Goal: Contribute content: Contribute content

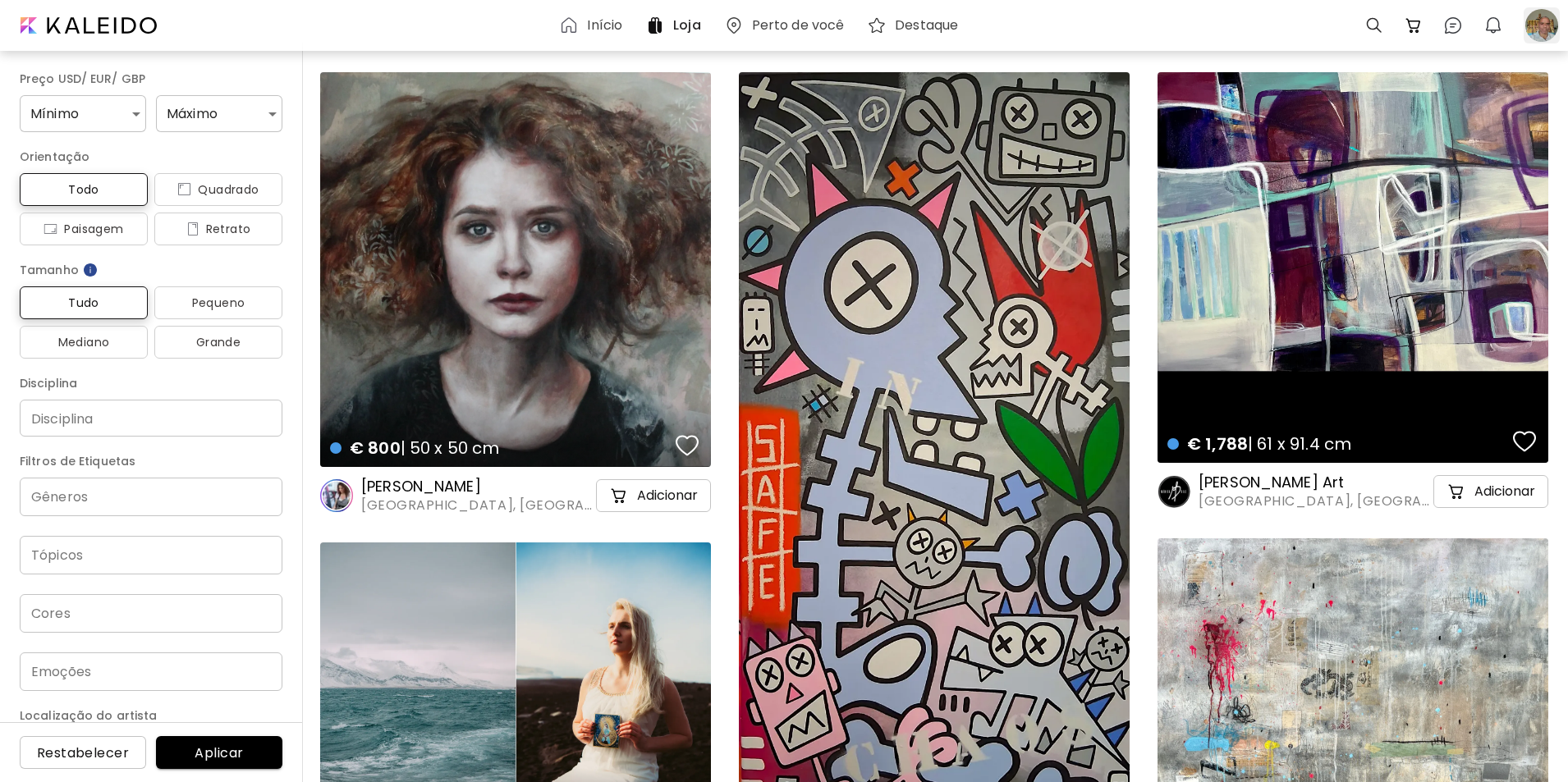
click at [1536, 21] on div at bounding box center [1541, 25] width 36 height 36
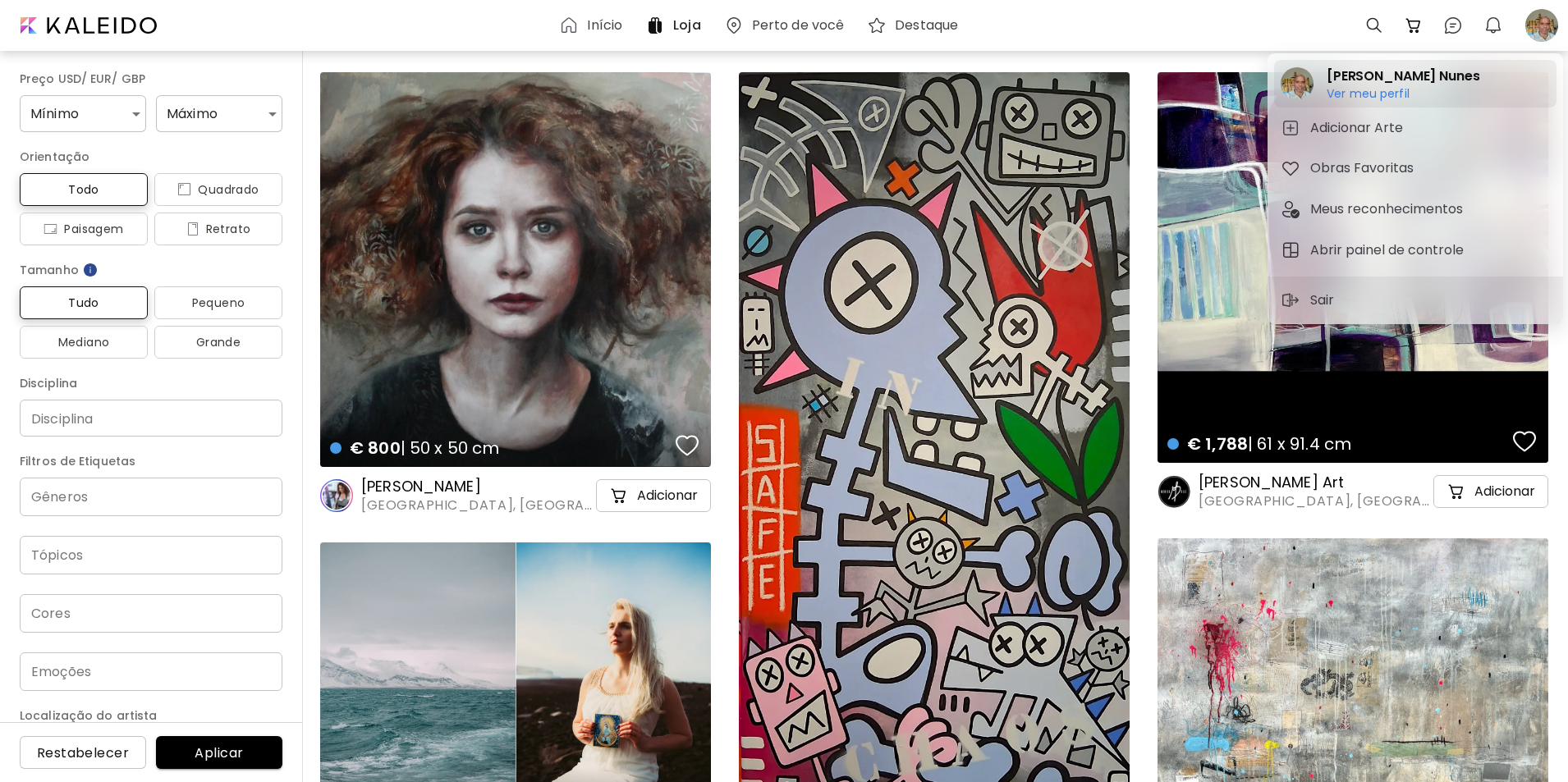
click at [1363, 94] on h6 "Ver meu perfil" at bounding box center [1403, 93] width 153 height 15
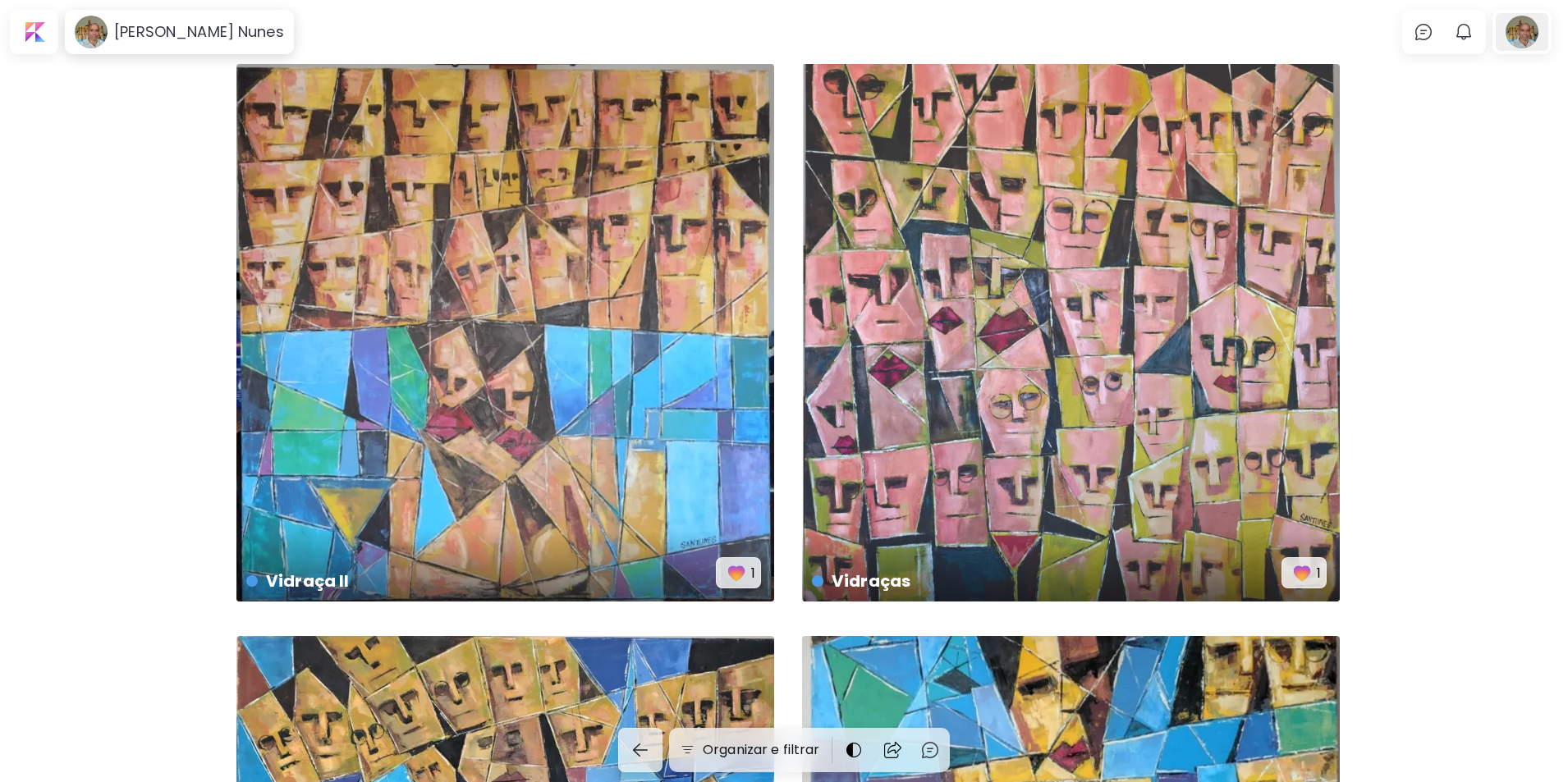
click at [1527, 35] on div at bounding box center [1521, 32] width 52 height 38
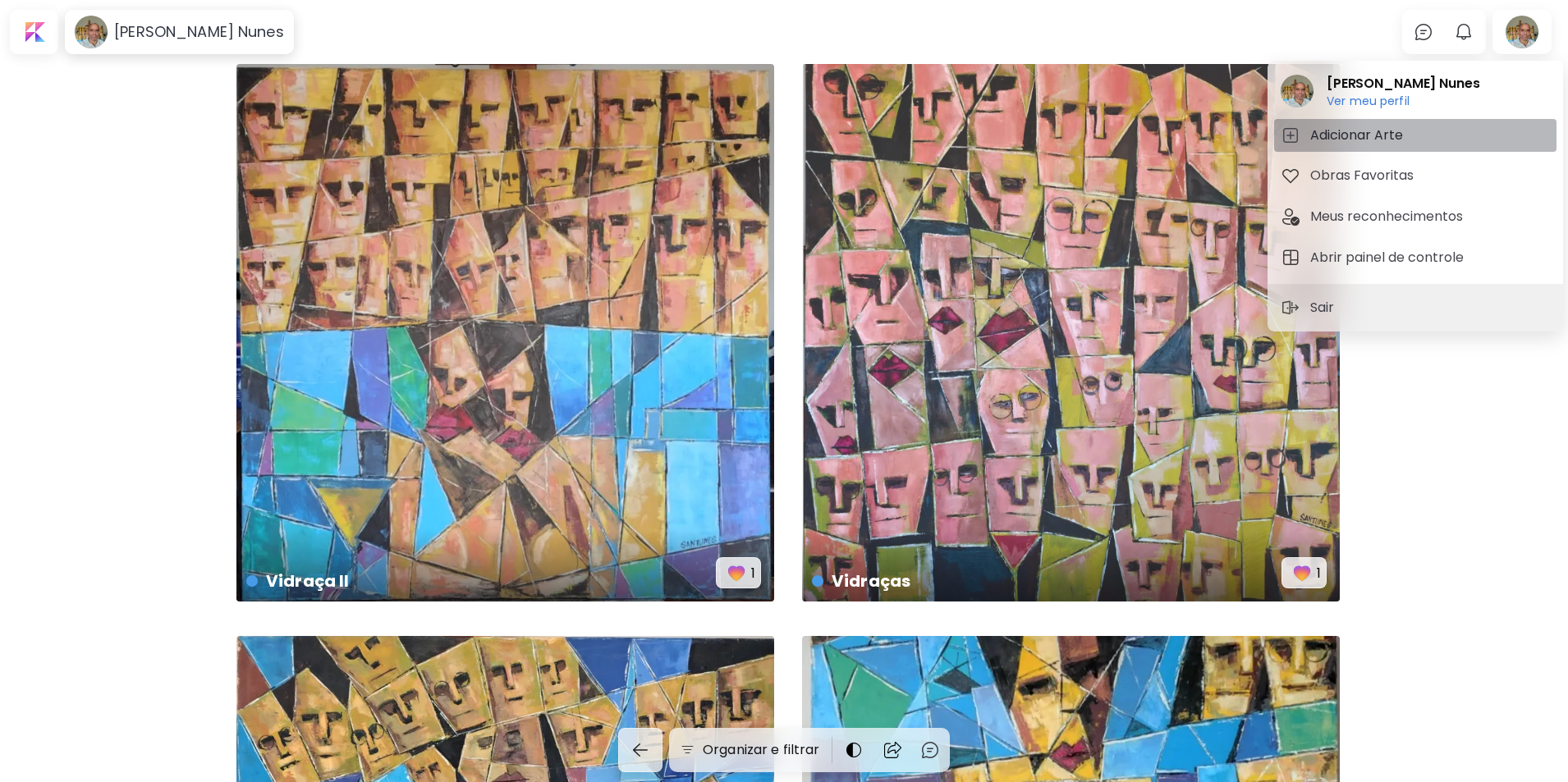
click at [1355, 132] on h5 "Adicionar Arte" at bounding box center [1359, 136] width 98 height 19
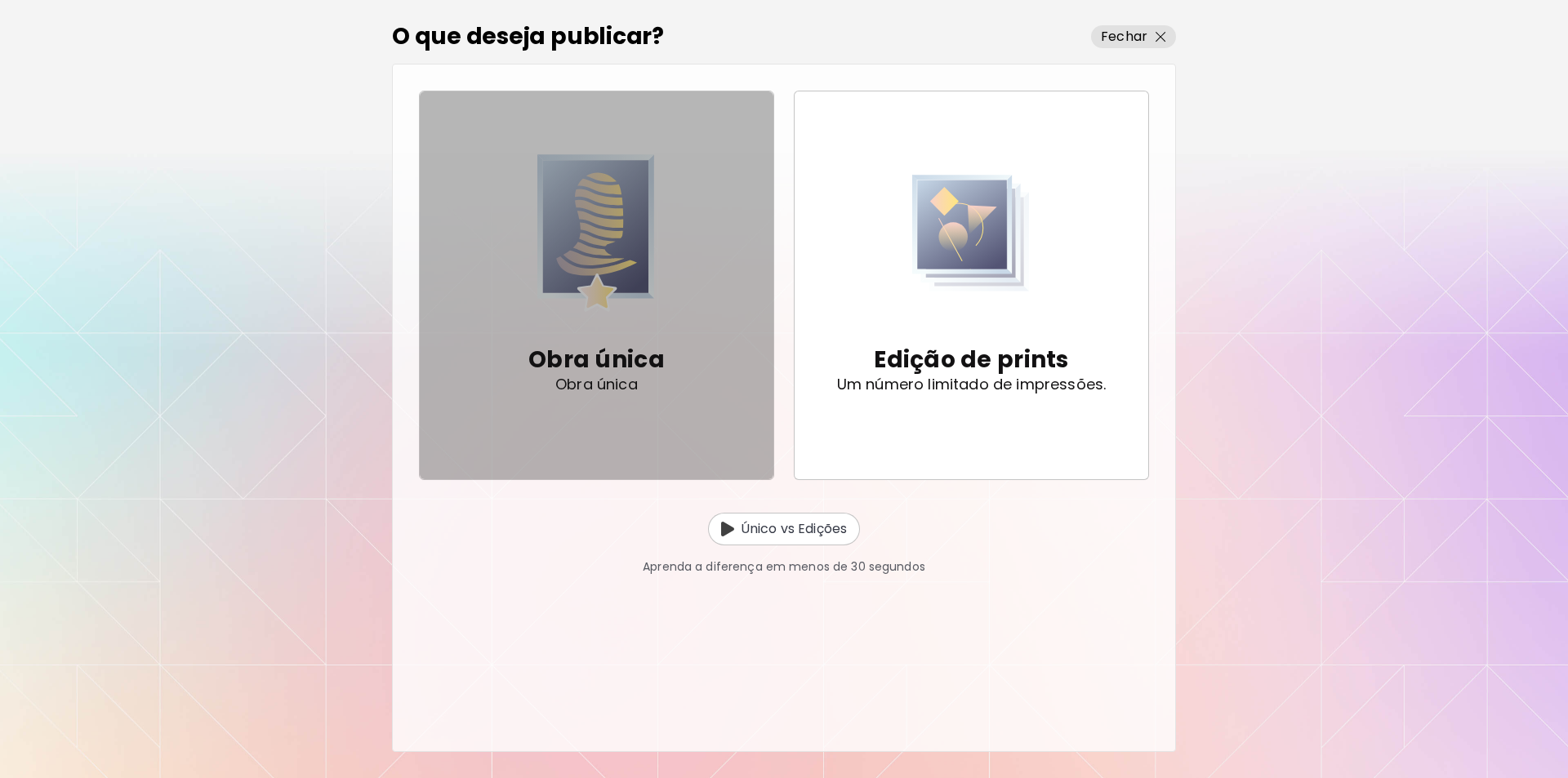
click at [598, 235] on img "button" at bounding box center [596, 232] width 118 height 167
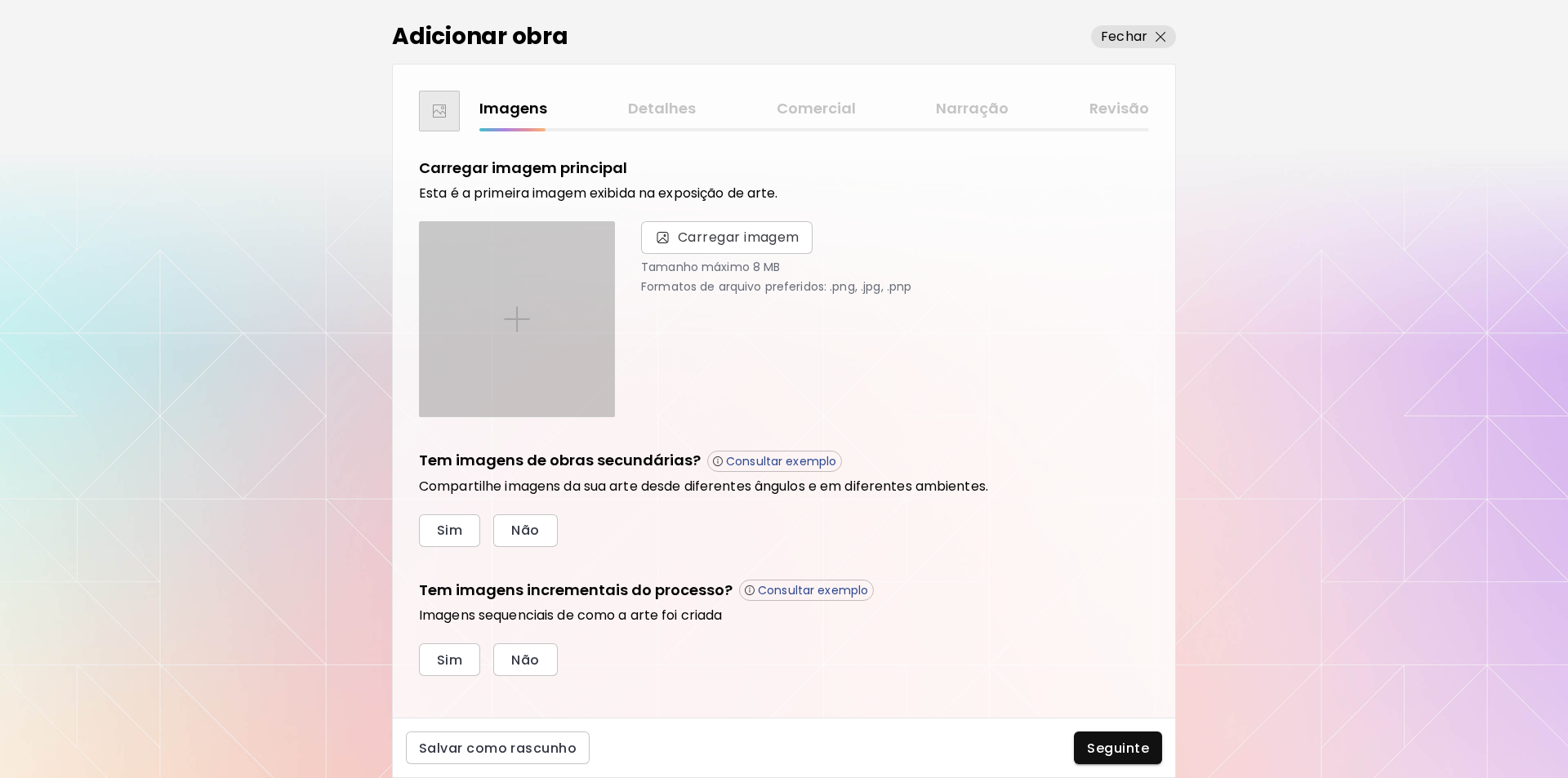
click at [520, 314] on img at bounding box center [517, 319] width 26 height 26
click at [0, 0] on input "file" at bounding box center [0, 0] width 0 height 0
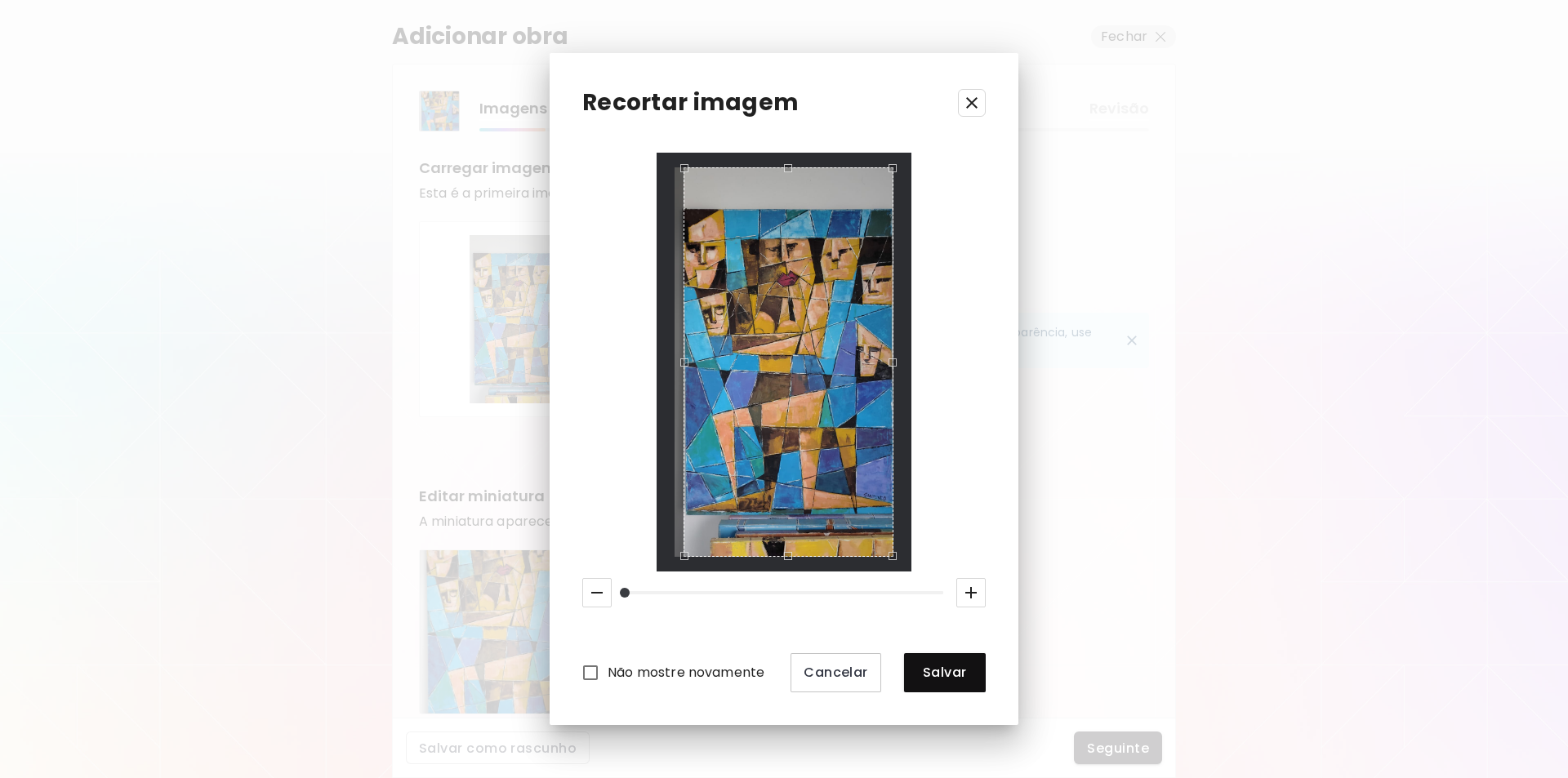
click at [681, 359] on div "Use the up and down arrow keys to move the west drag handle to change the crop …" at bounding box center [681, 359] width 0 height 0
click at [802, 169] on div "Use the arrow keys to move the crop selection area" at bounding box center [789, 169] width 208 height 0
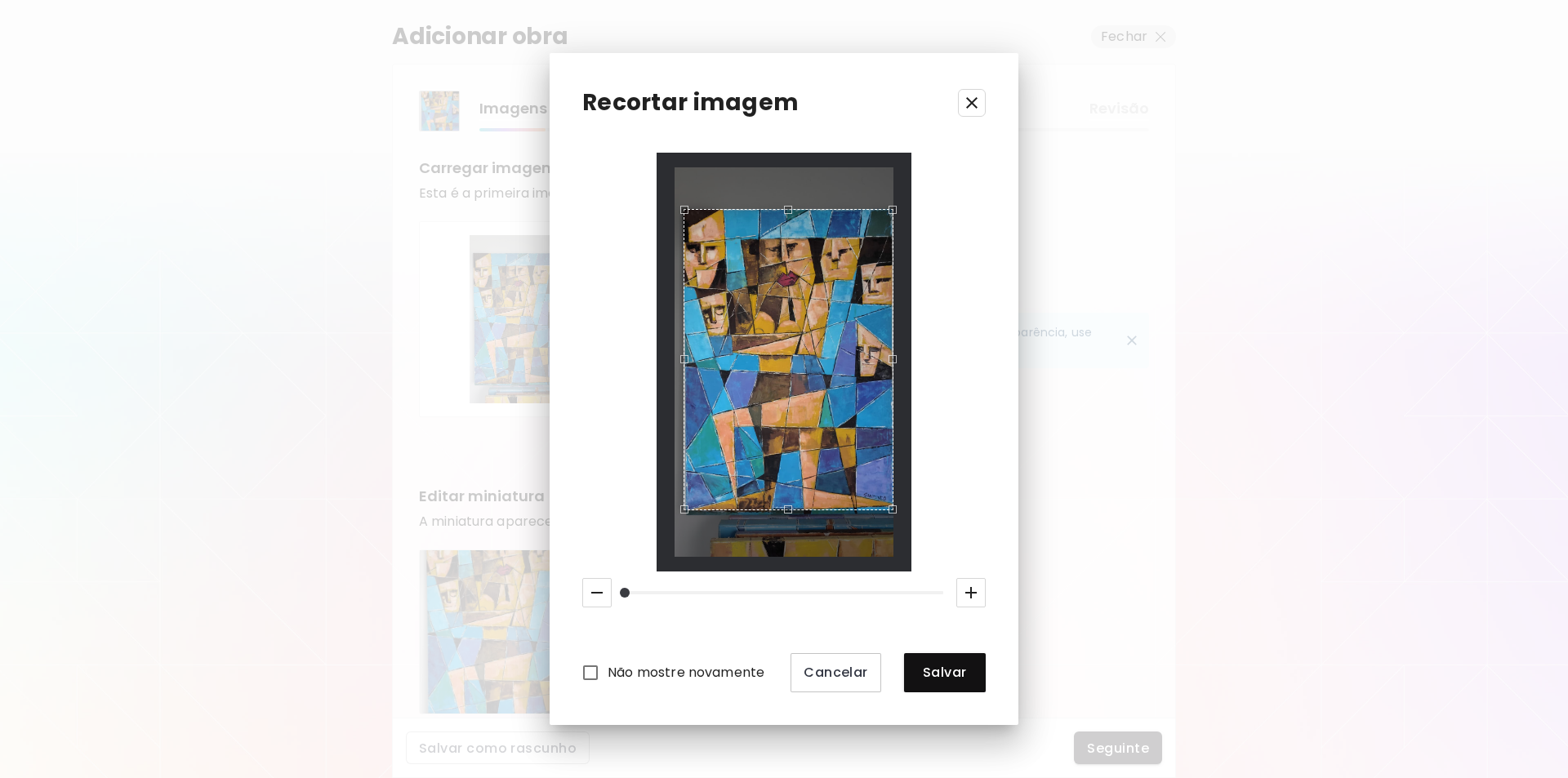
click at [784, 205] on div "Use the up and down arrow keys to move the north drag handle to change the crop…" at bounding box center [784, 205] width 0 height 0
drag, startPoint x: 635, startPoint y: 592, endPoint x: 619, endPoint y: 593, distance: 16.0
click at [620, 592] on span at bounding box center [625, 593] width 10 height 10
click at [937, 676] on span "Salvar" at bounding box center [945, 673] width 56 height 17
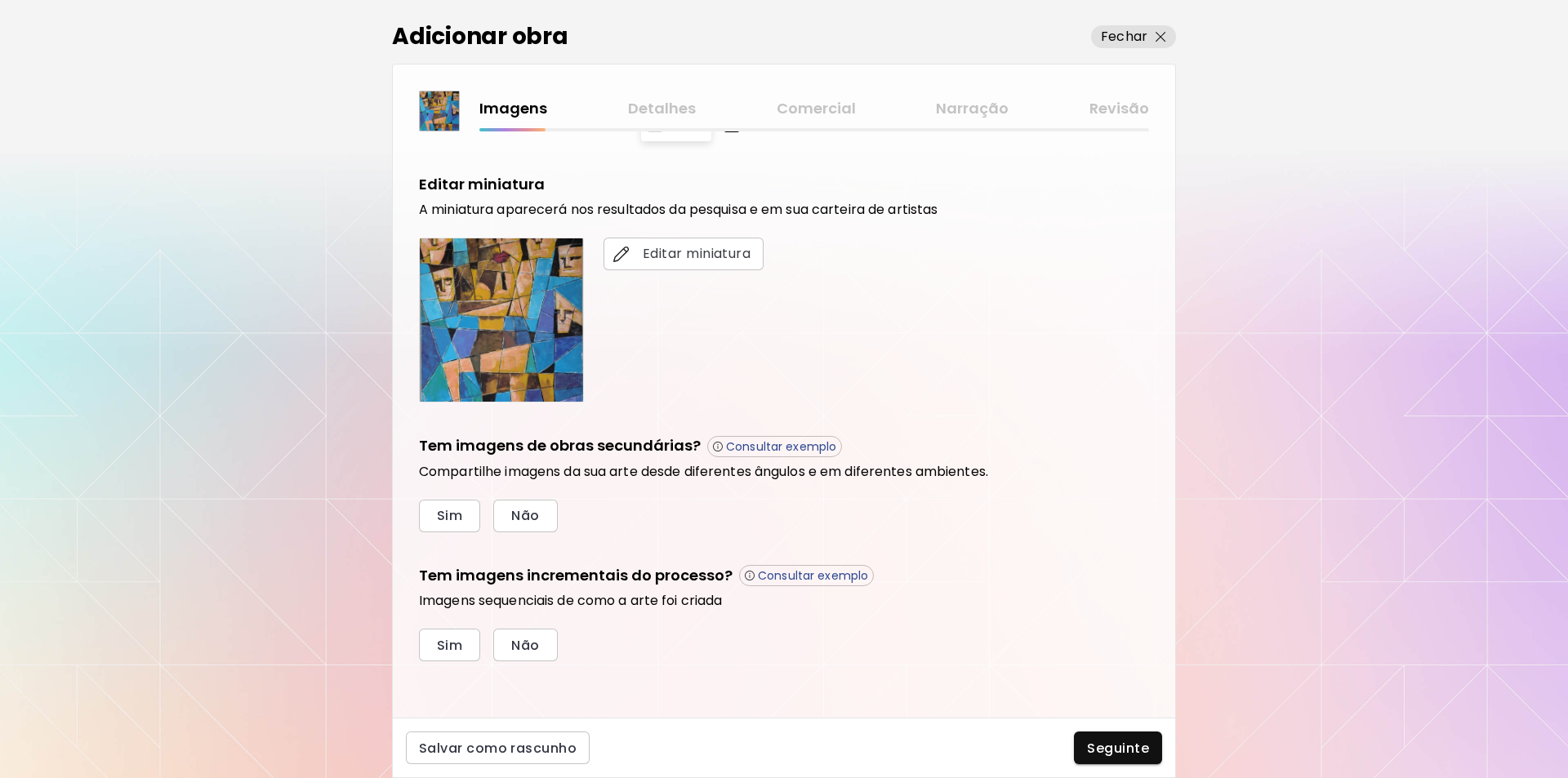
scroll to position [314, 0]
click at [461, 509] on span "Sim" at bounding box center [449, 514] width 25 height 17
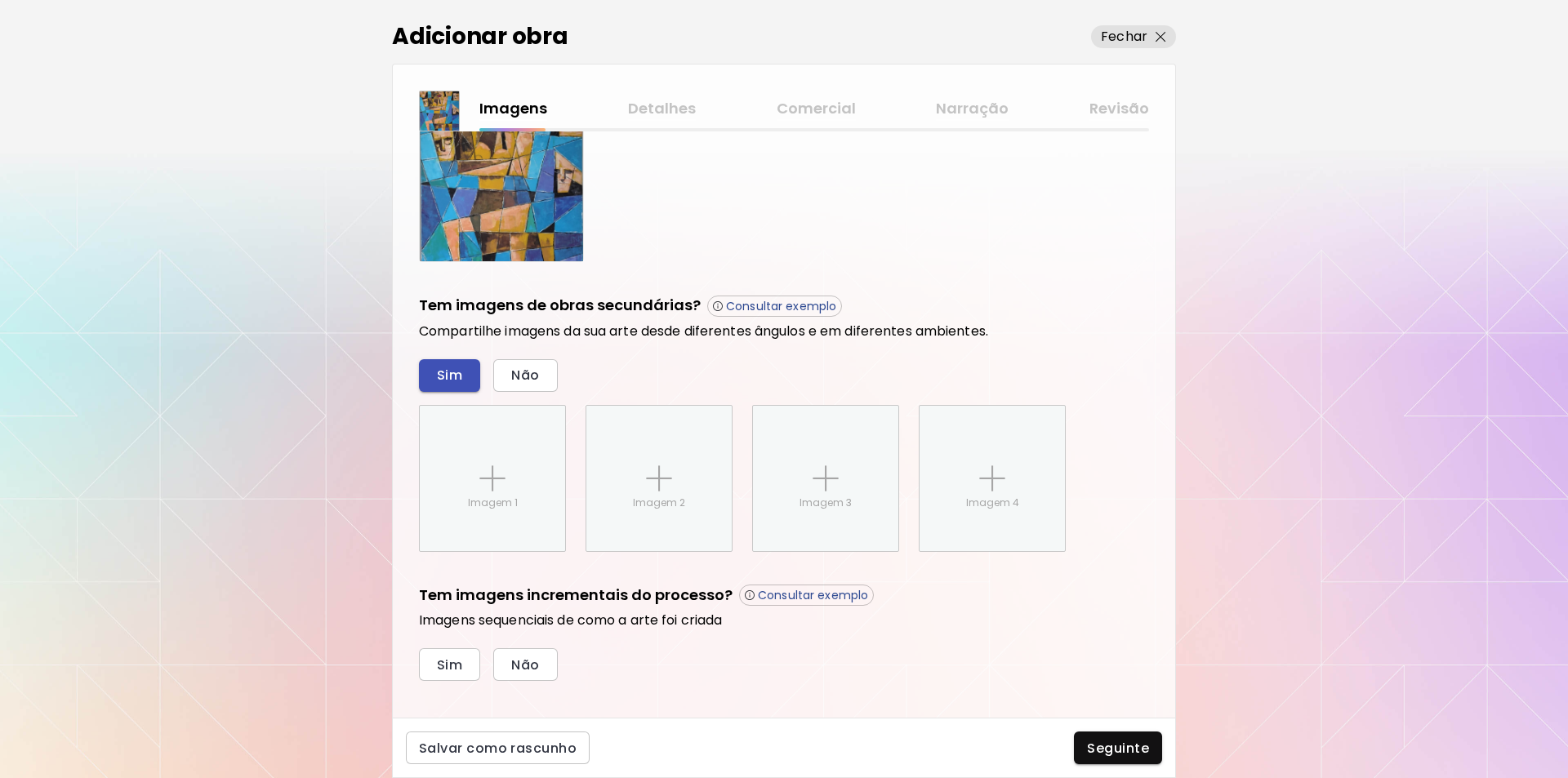
scroll to position [474, 0]
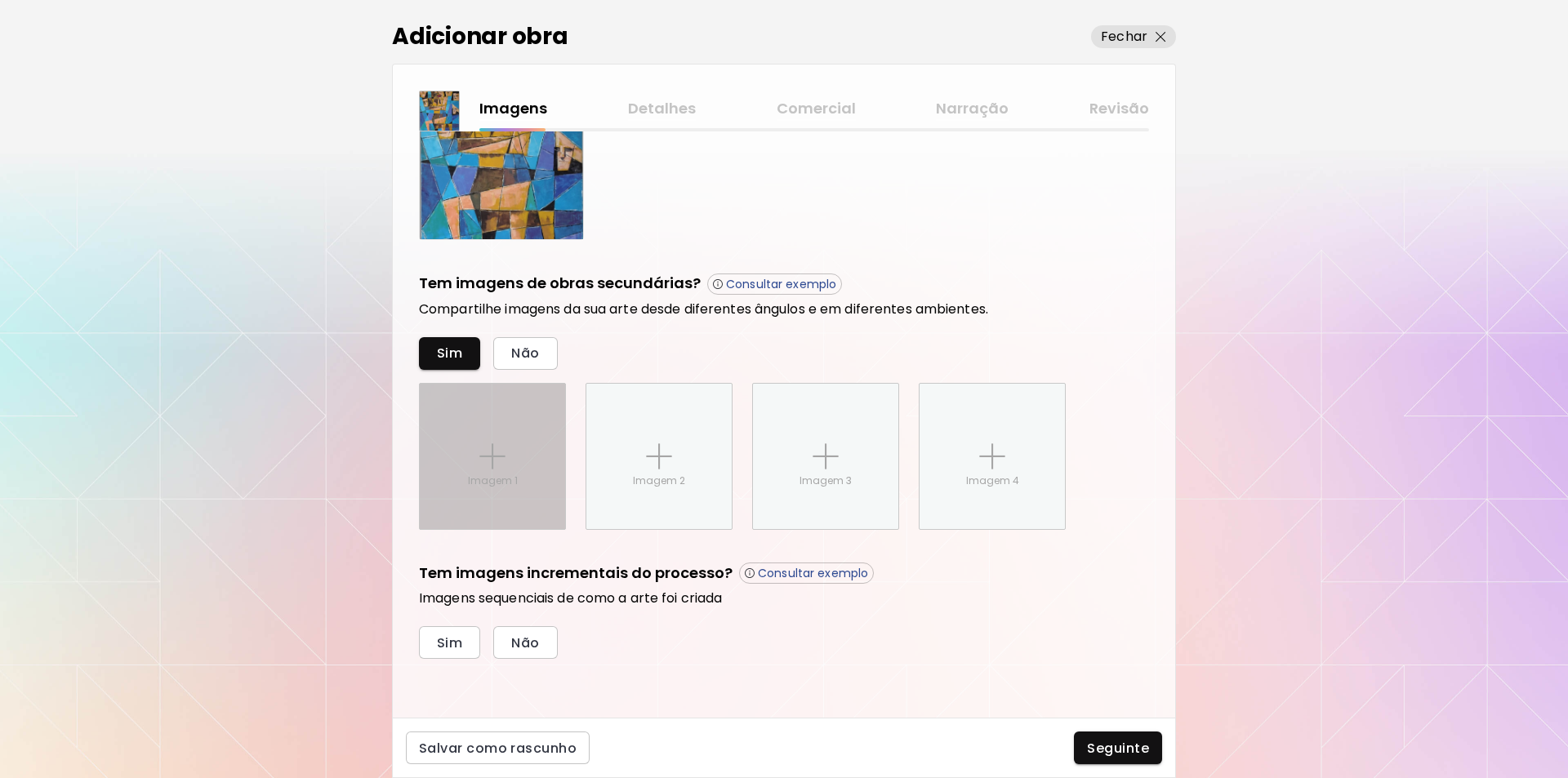
click at [490, 451] on img at bounding box center [492, 456] width 26 height 26
click at [0, 0] on input "Imagem 1" at bounding box center [0, 0] width 0 height 0
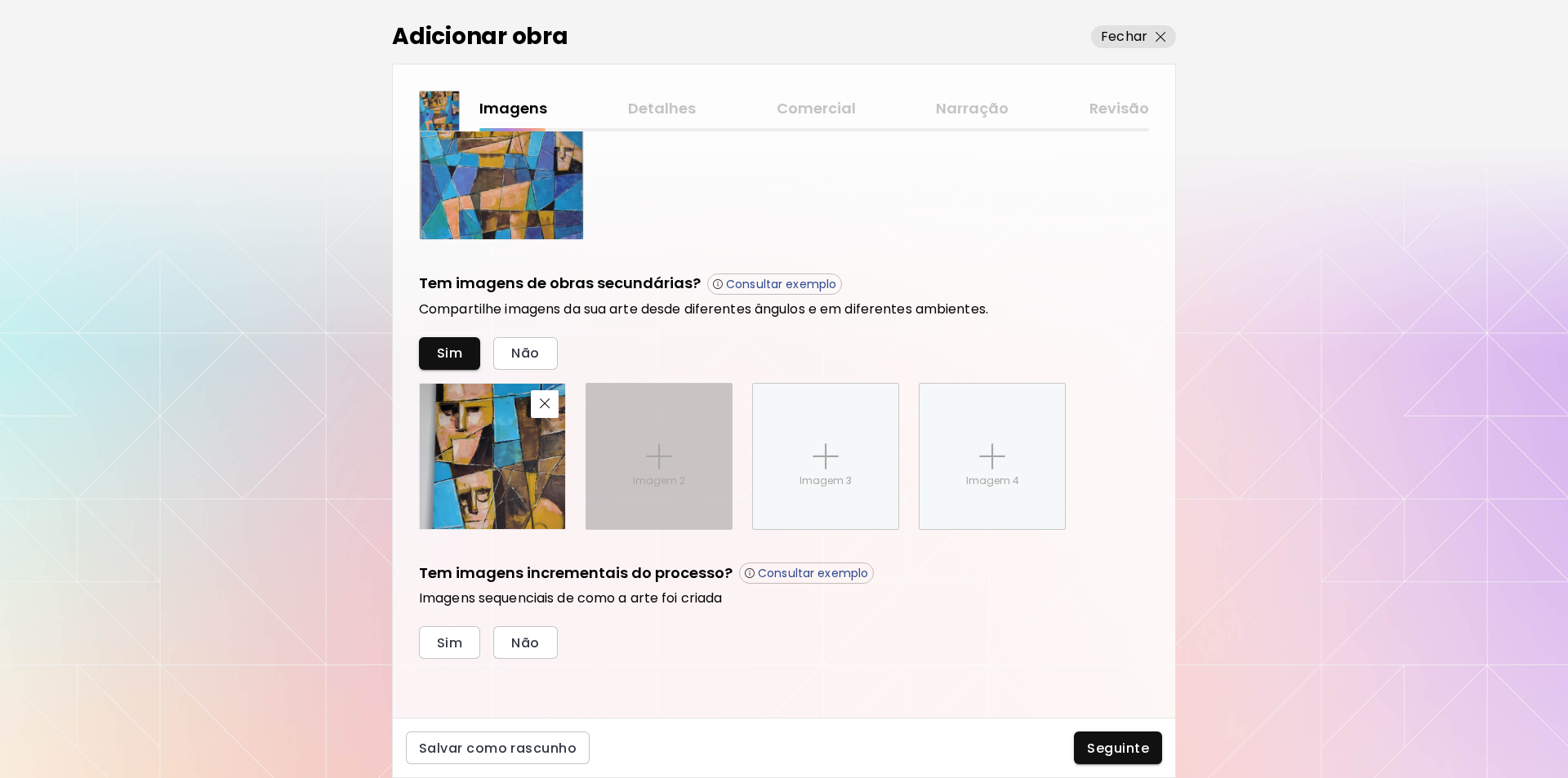
click at [662, 456] on img at bounding box center [659, 456] width 26 height 26
click at [0, 0] on input "Imagem 2" at bounding box center [0, 0] width 0 height 0
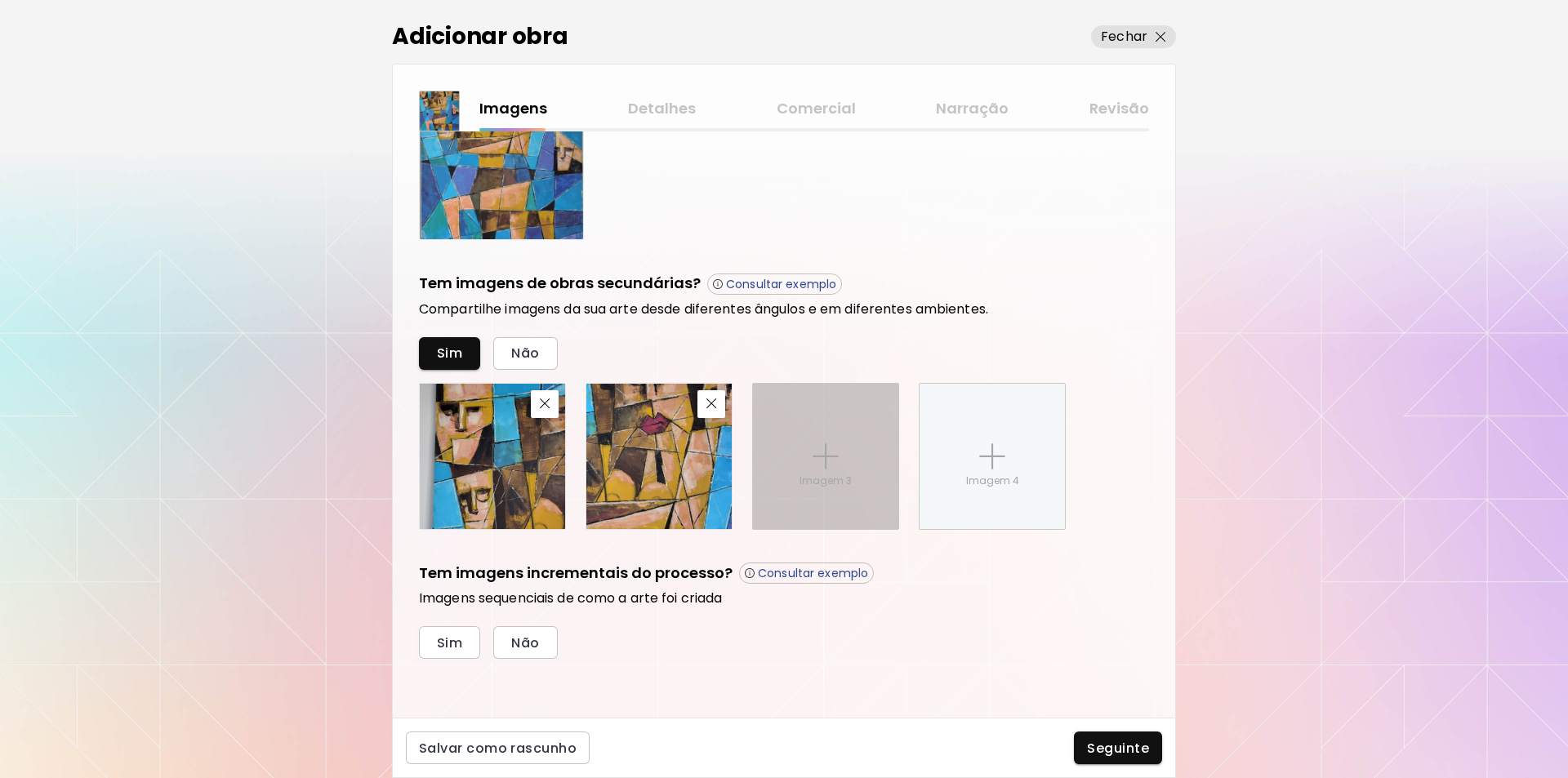
click at [826, 452] on img at bounding box center [825, 456] width 26 height 26
click at [0, 0] on input "Imagem 3" at bounding box center [0, 0] width 0 height 0
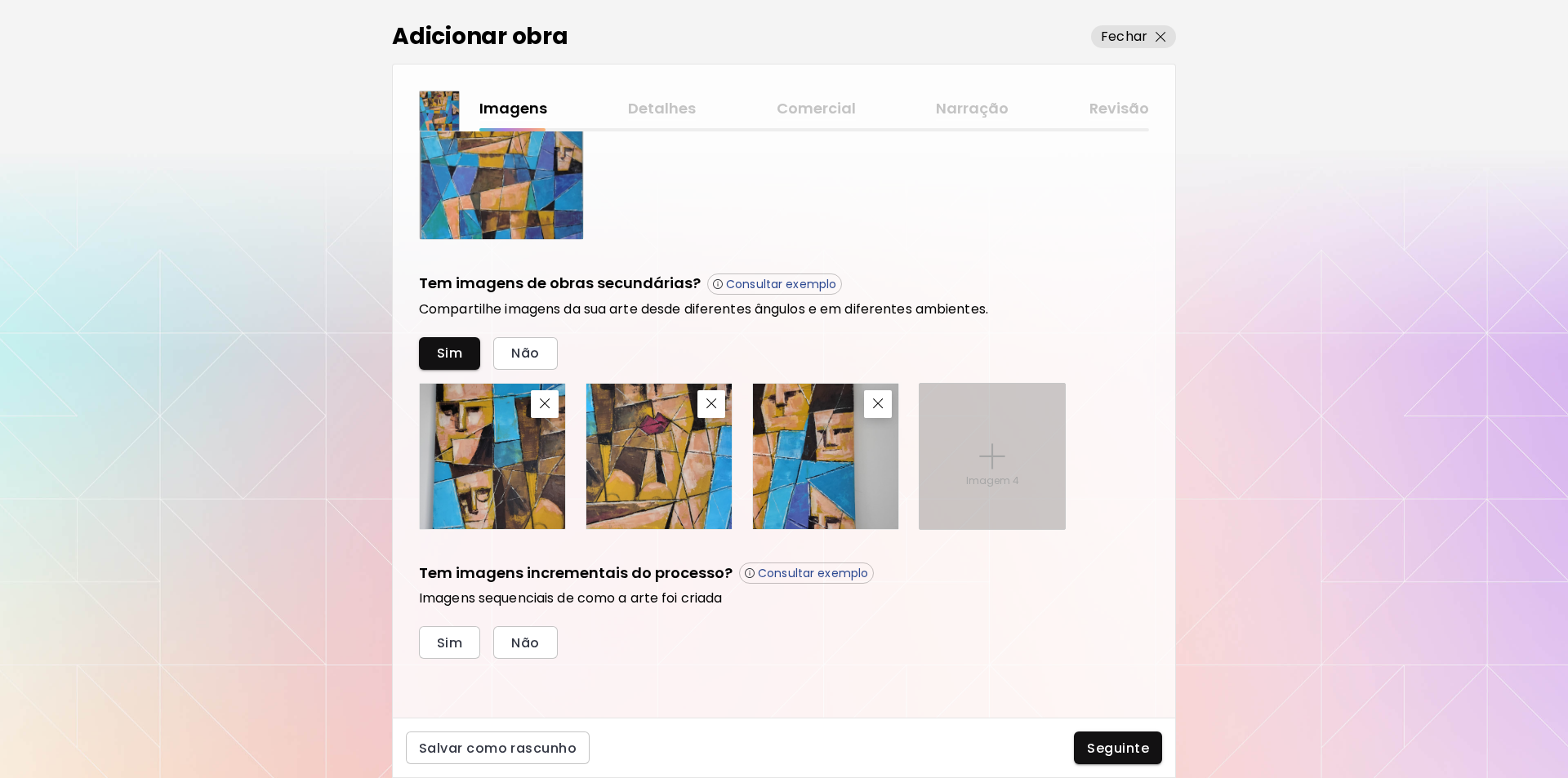
click at [996, 451] on img at bounding box center [992, 456] width 26 height 26
click at [0, 0] on input "Imagem 4" at bounding box center [0, 0] width 0 height 0
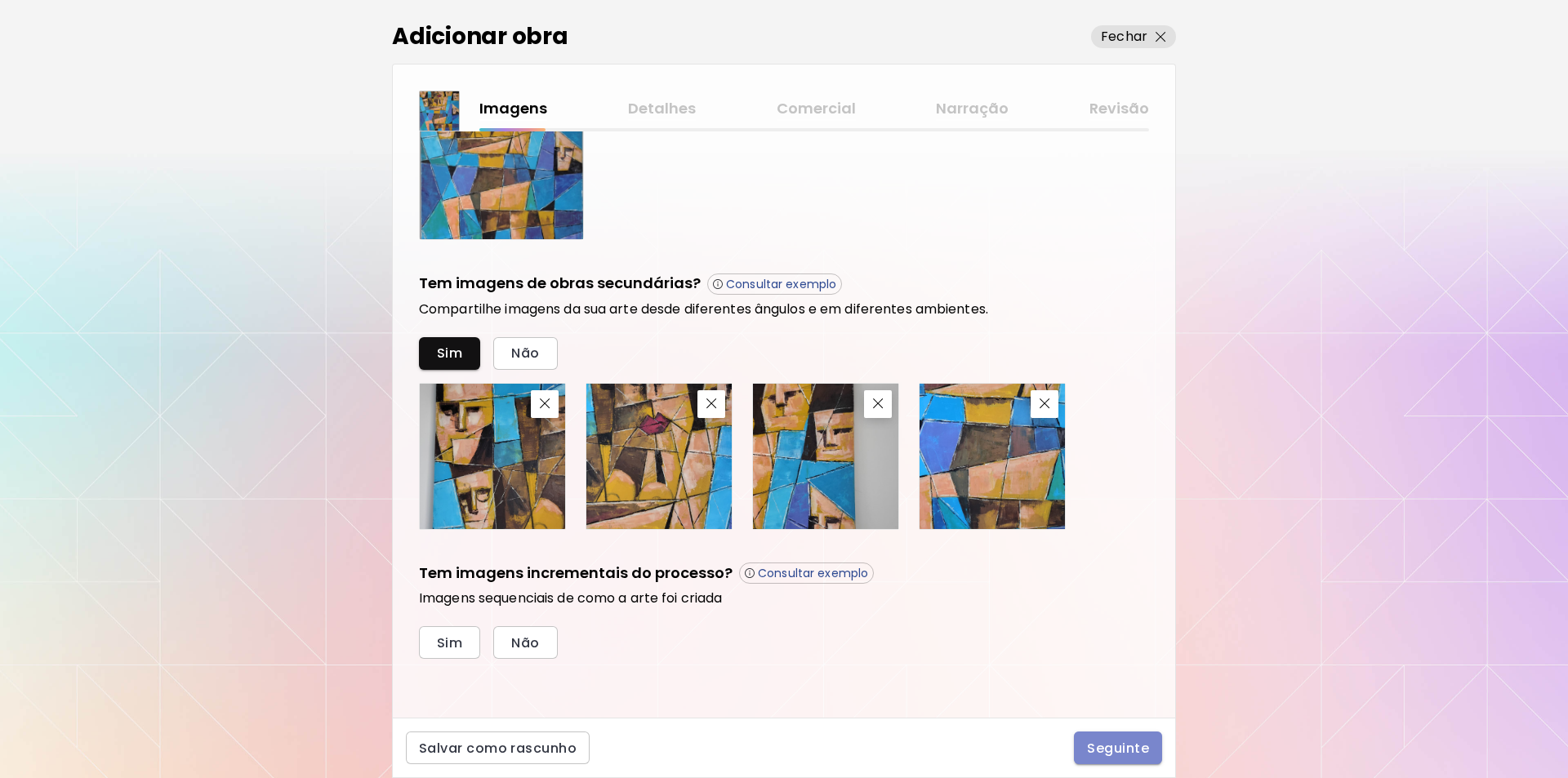
click at [1119, 747] on span "Seguinte" at bounding box center [1118, 748] width 62 height 17
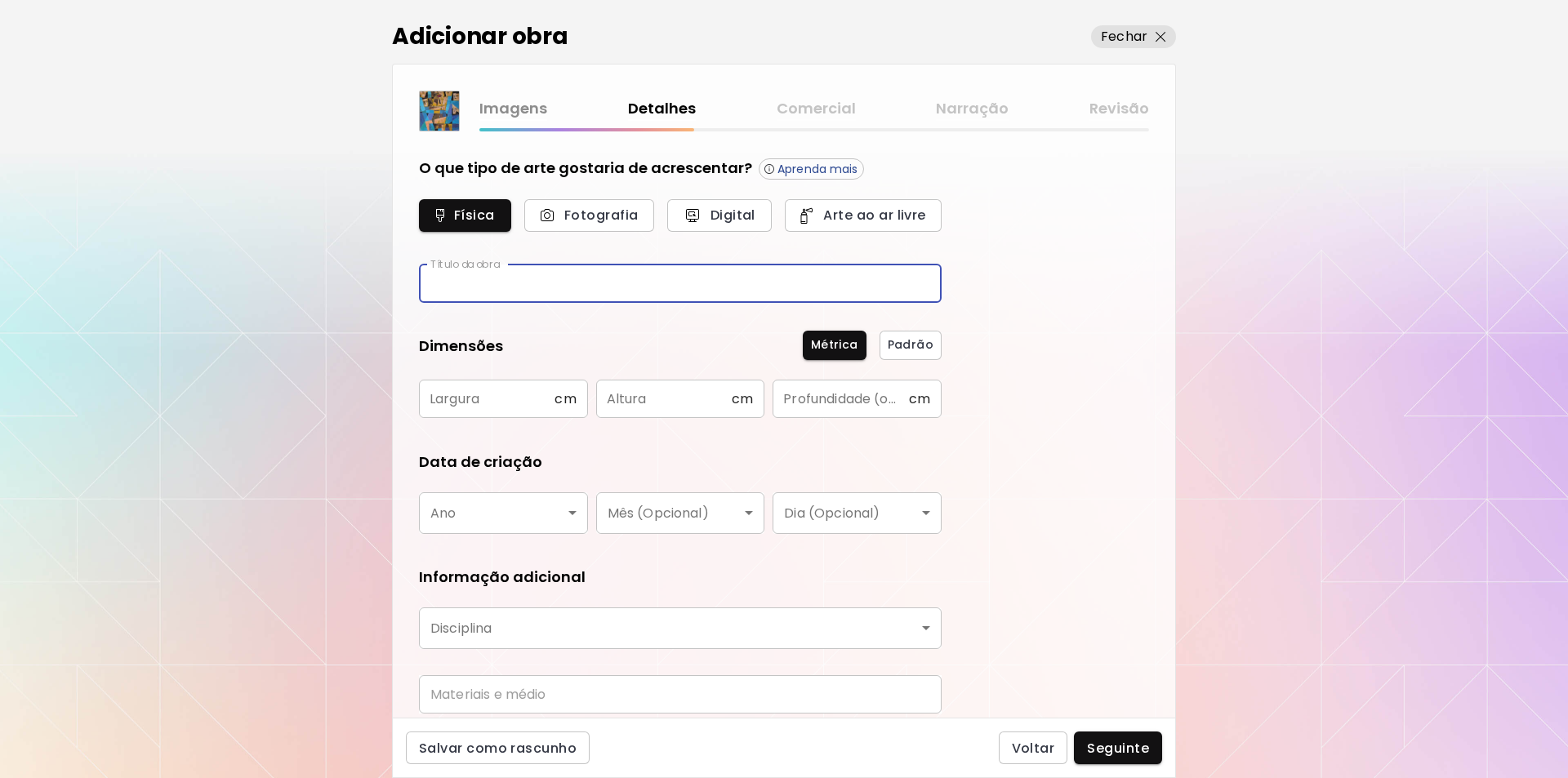
click at [437, 282] on input "text" at bounding box center [681, 283] width 523 height 39
type input "**********"
click at [231, 387] on div "**********" at bounding box center [784, 389] width 1568 height 778
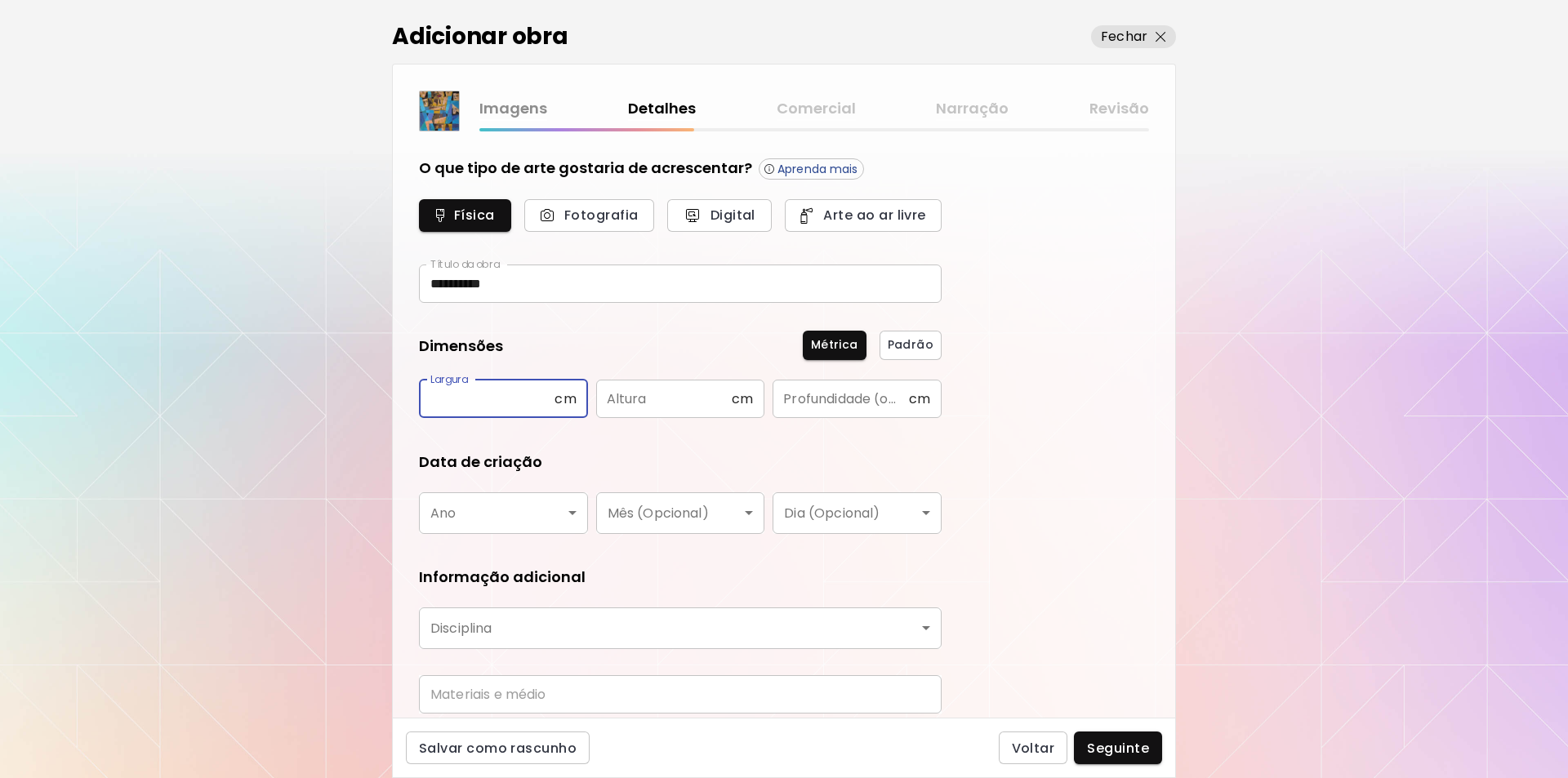
click at [441, 397] on input "text" at bounding box center [487, 399] width 136 height 39
type input "**"
click at [610, 395] on input "text" at bounding box center [663, 399] width 136 height 39
type input "***"
click at [796, 400] on input "text" at bounding box center [840, 399] width 136 height 39
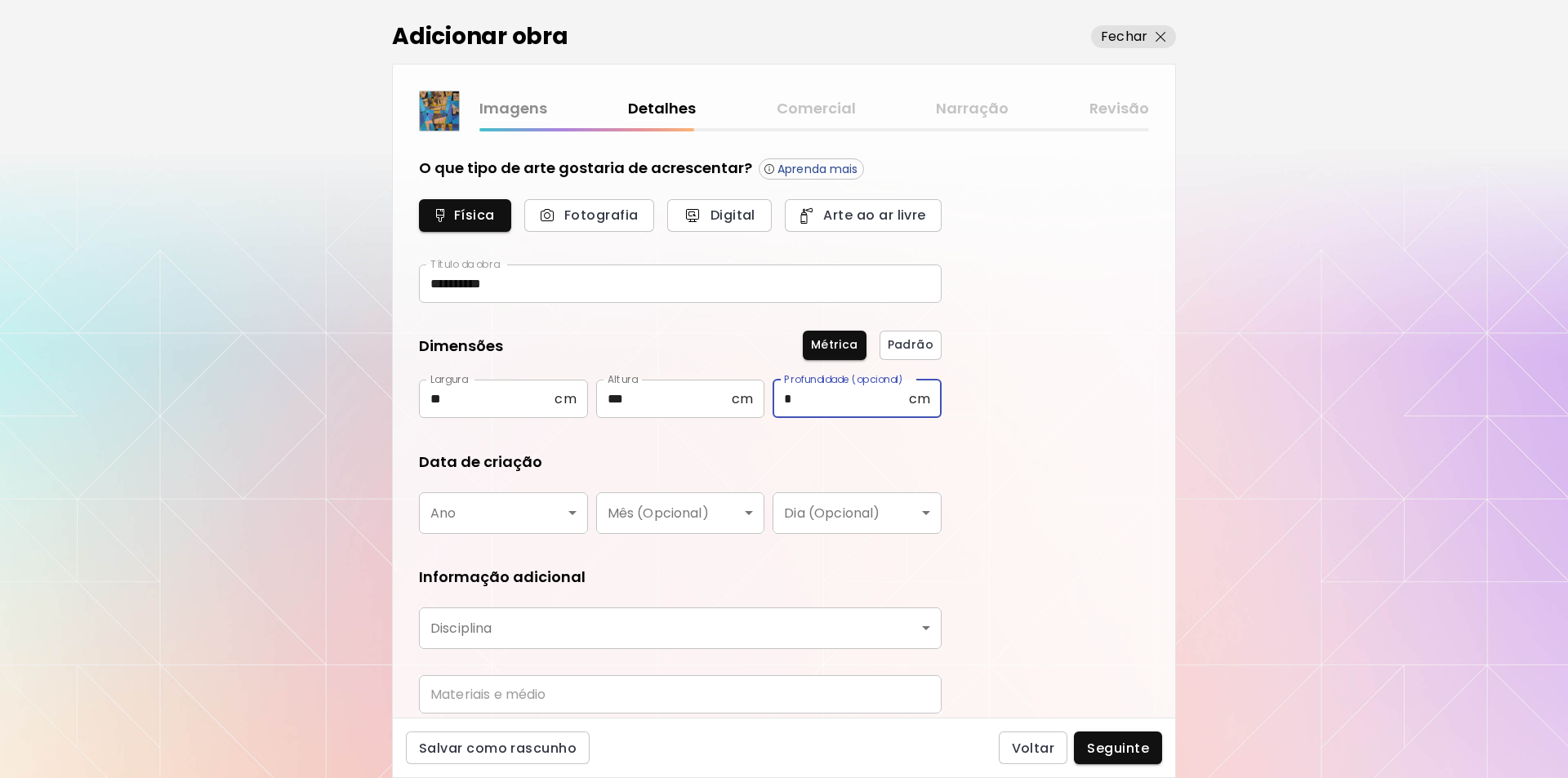
type input "*"
click at [573, 510] on body "**********" at bounding box center [784, 389] width 1568 height 778
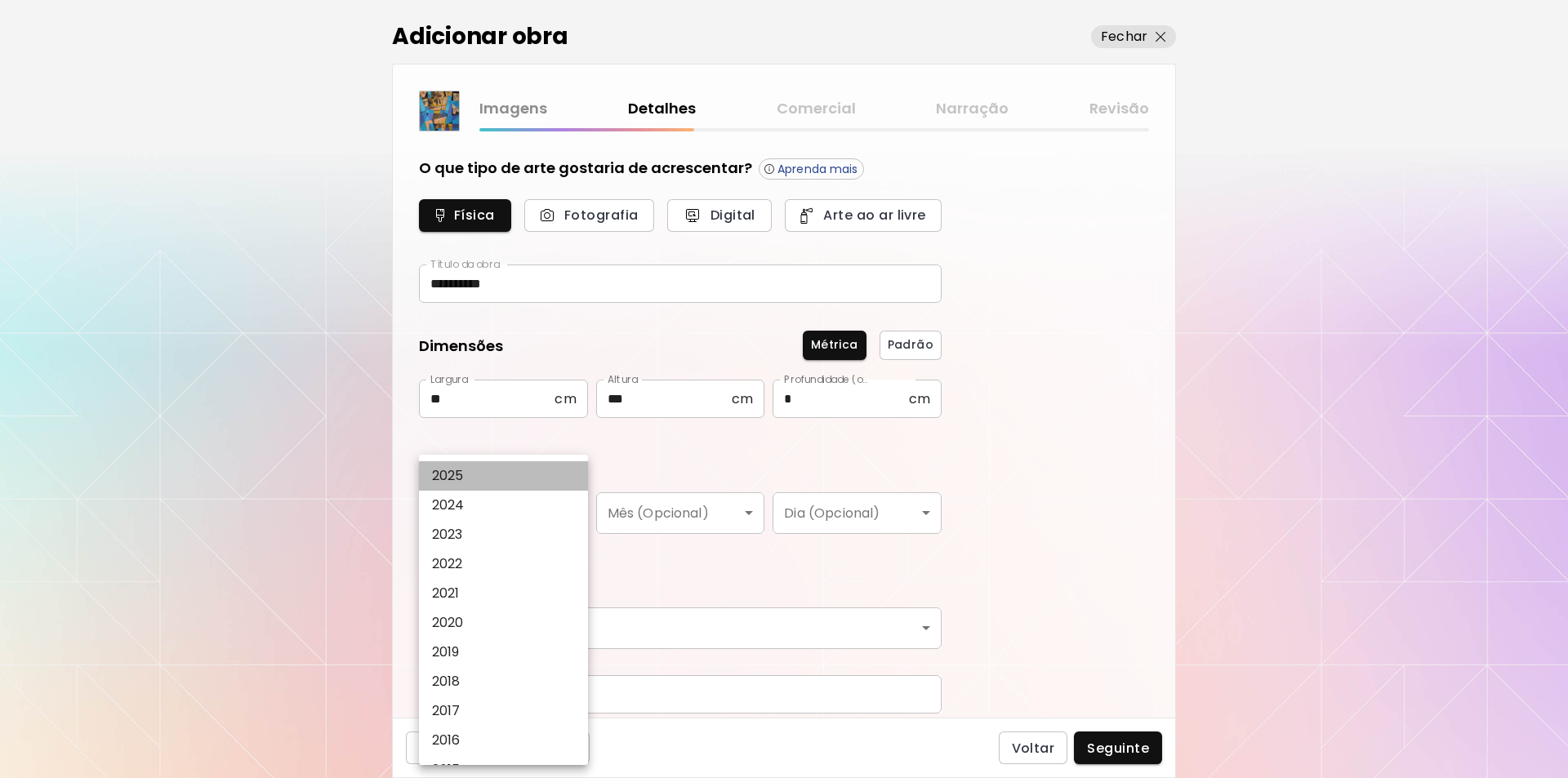
click at [453, 476] on p "2025" at bounding box center [447, 476] width 32 height 19
type input "****"
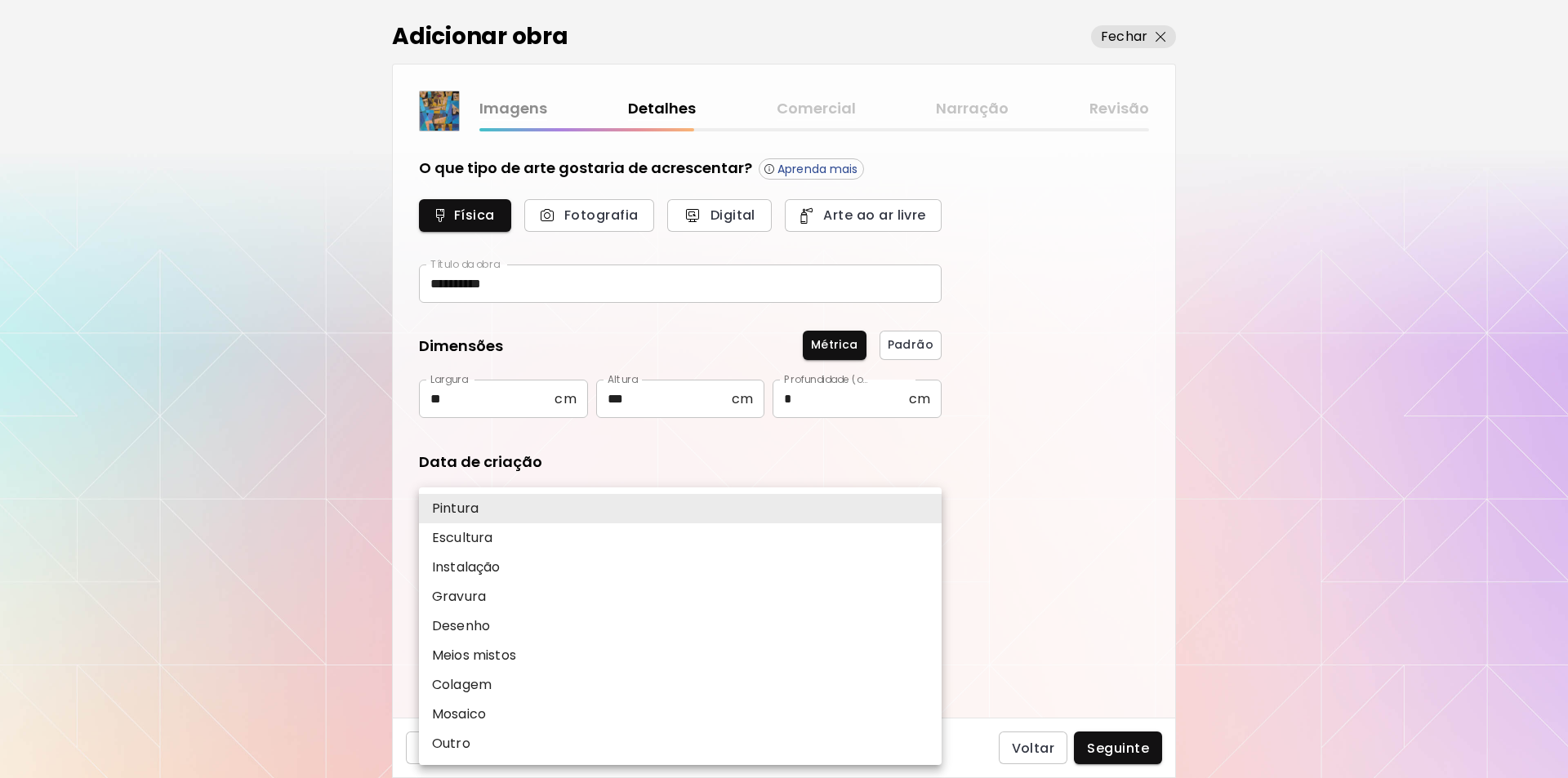
click at [927, 628] on body "**********" at bounding box center [784, 389] width 1568 height 778
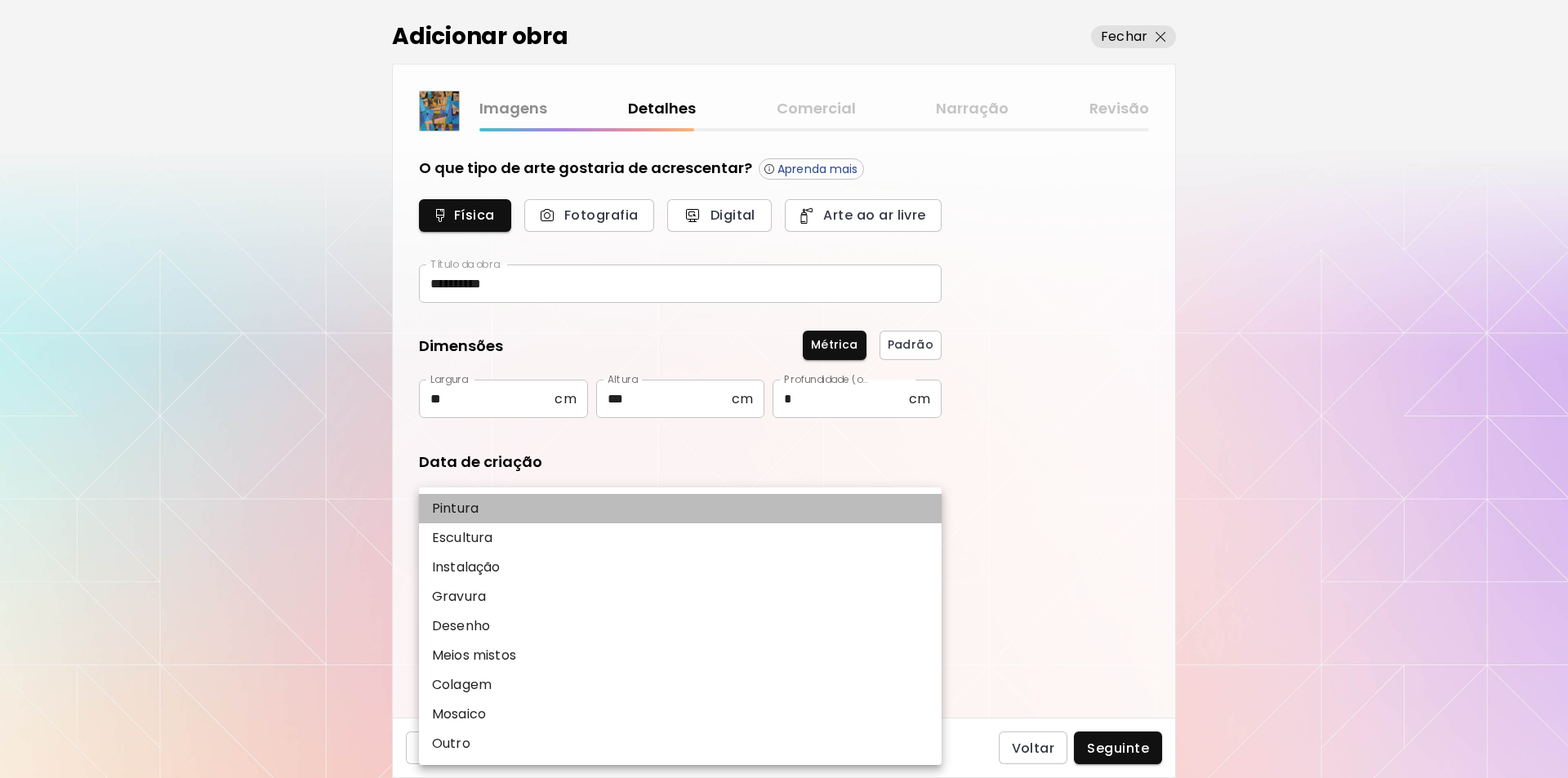
click at [447, 504] on p "Pintura" at bounding box center [455, 509] width 46 height 19
type input "********"
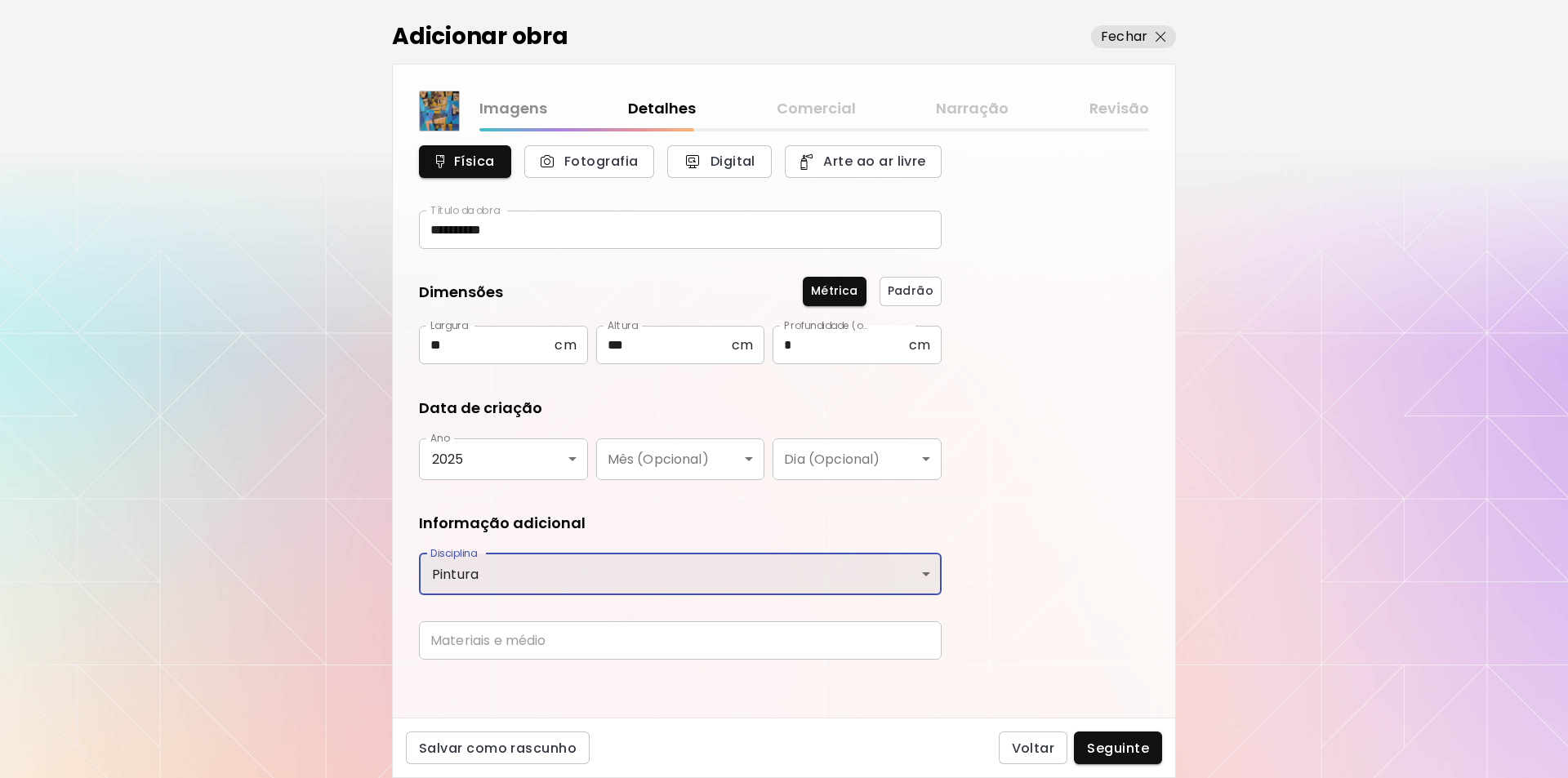
scroll to position [62, 0]
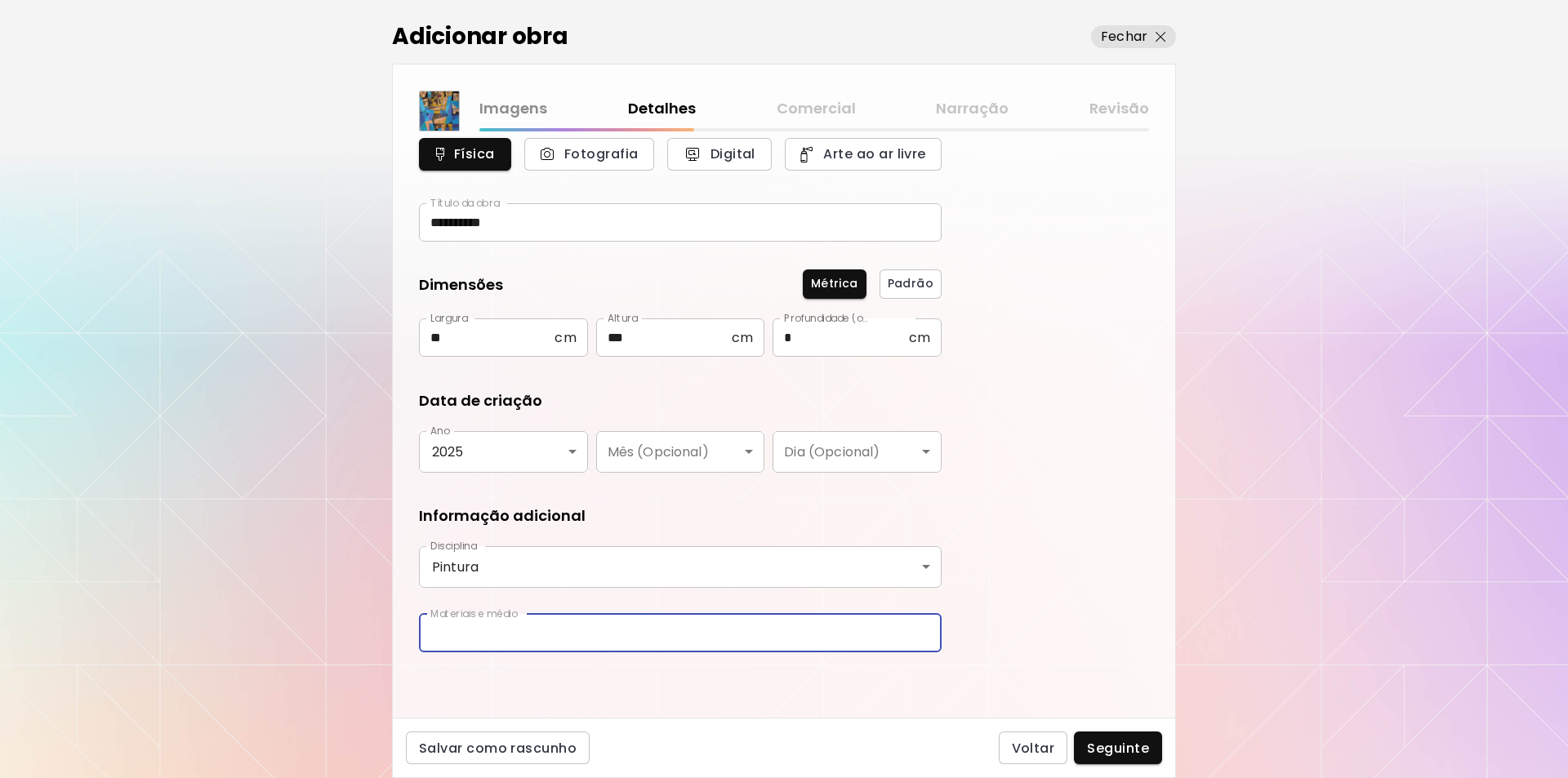
click at [430, 638] on input "text" at bounding box center [681, 633] width 523 height 39
type input "**********"
click at [1118, 746] on span "Seguinte" at bounding box center [1118, 748] width 62 height 17
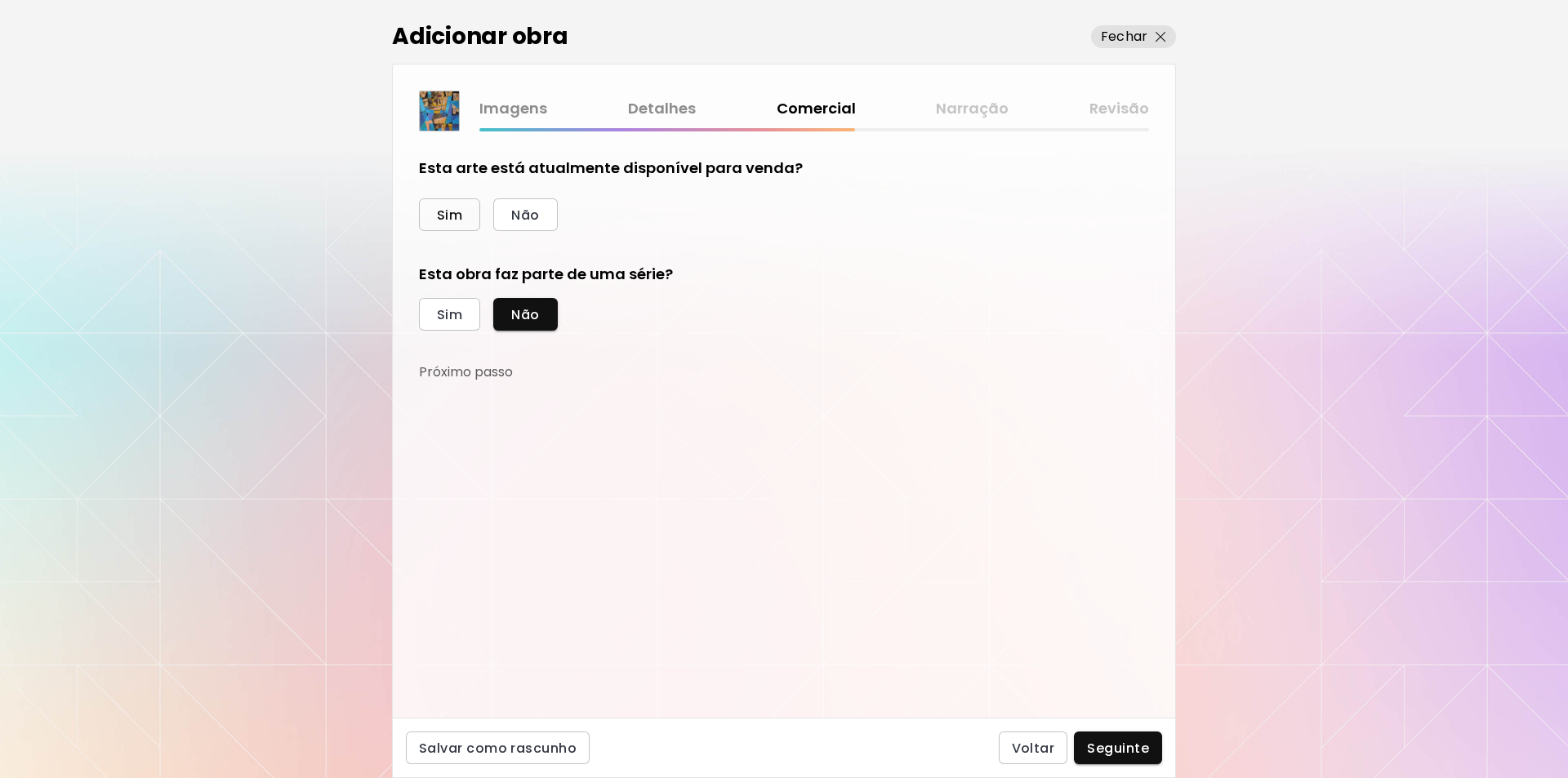
click at [448, 211] on span "Sim" at bounding box center [449, 215] width 25 height 17
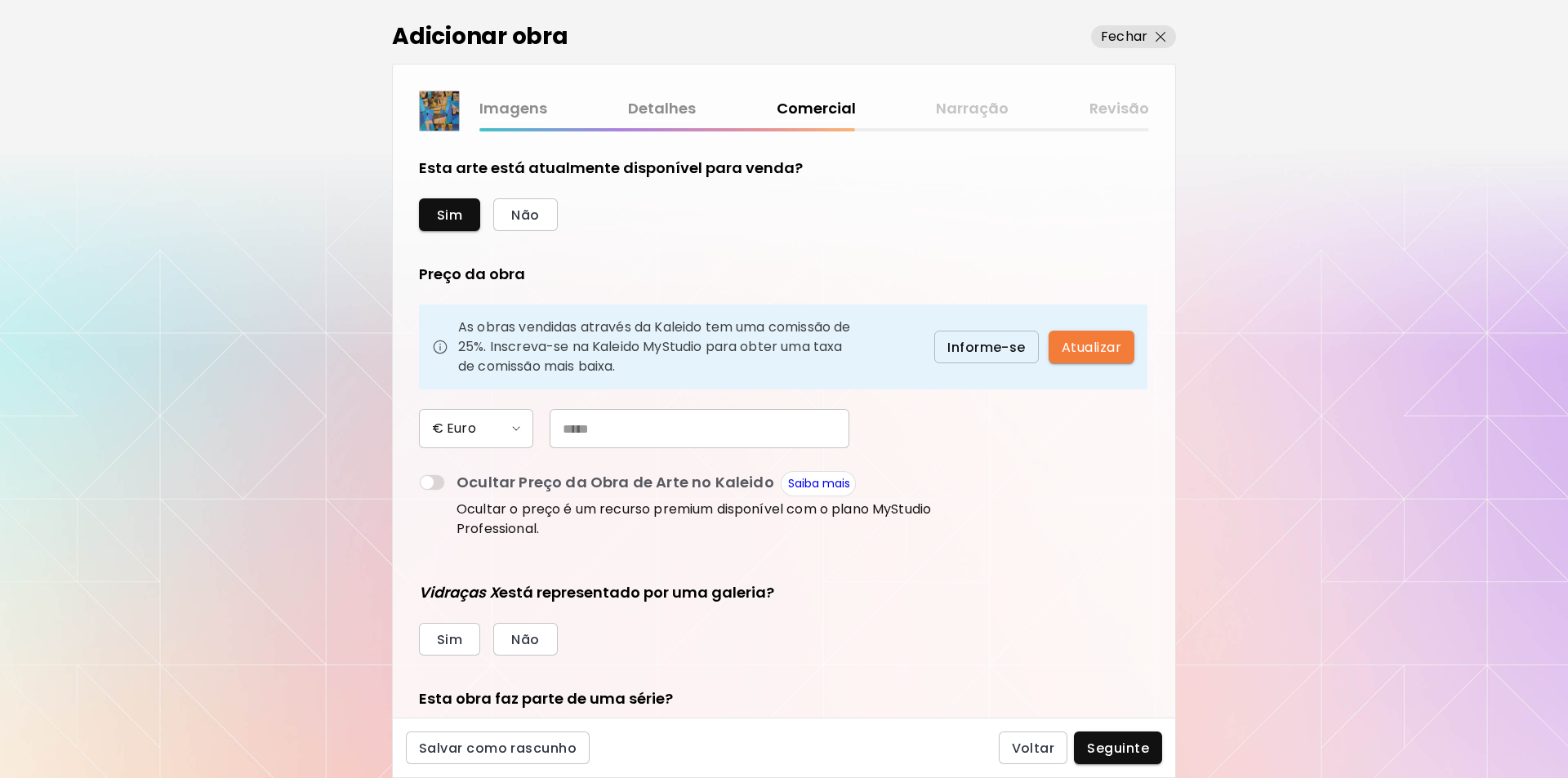
click at [517, 427] on img "button" at bounding box center [516, 428] width 8 height 5
click at [598, 457] on div at bounding box center [784, 389] width 1568 height 778
click at [579, 430] on input "text" at bounding box center [699, 428] width 300 height 40
type input "*****"
click at [1040, 471] on form "Esta arte está atualmente disponível para venda? Sim Não Preço da obra As obras…" at bounding box center [784, 424] width 730 height 534
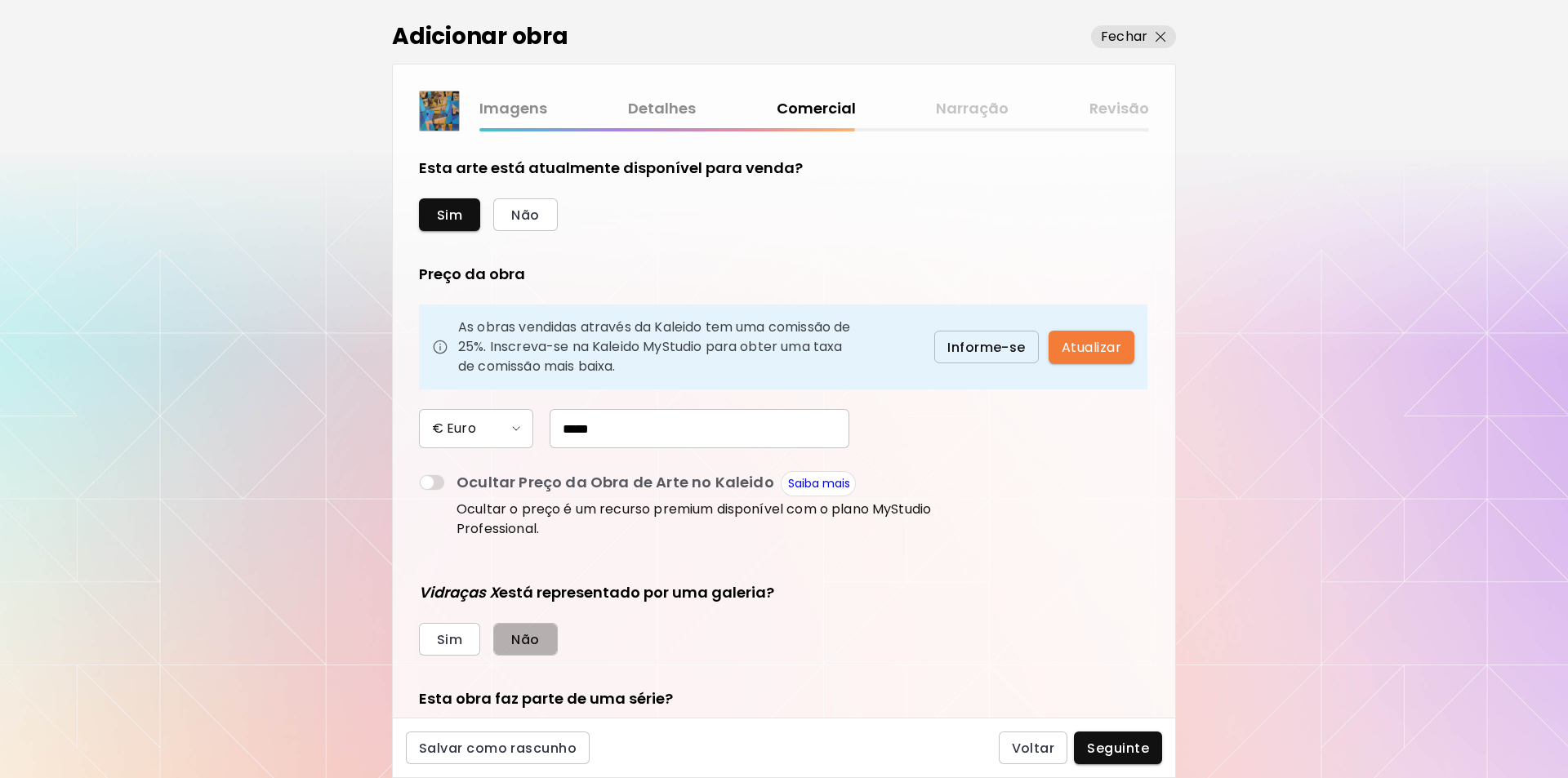
click at [521, 635] on span "Não" at bounding box center [525, 640] width 28 height 17
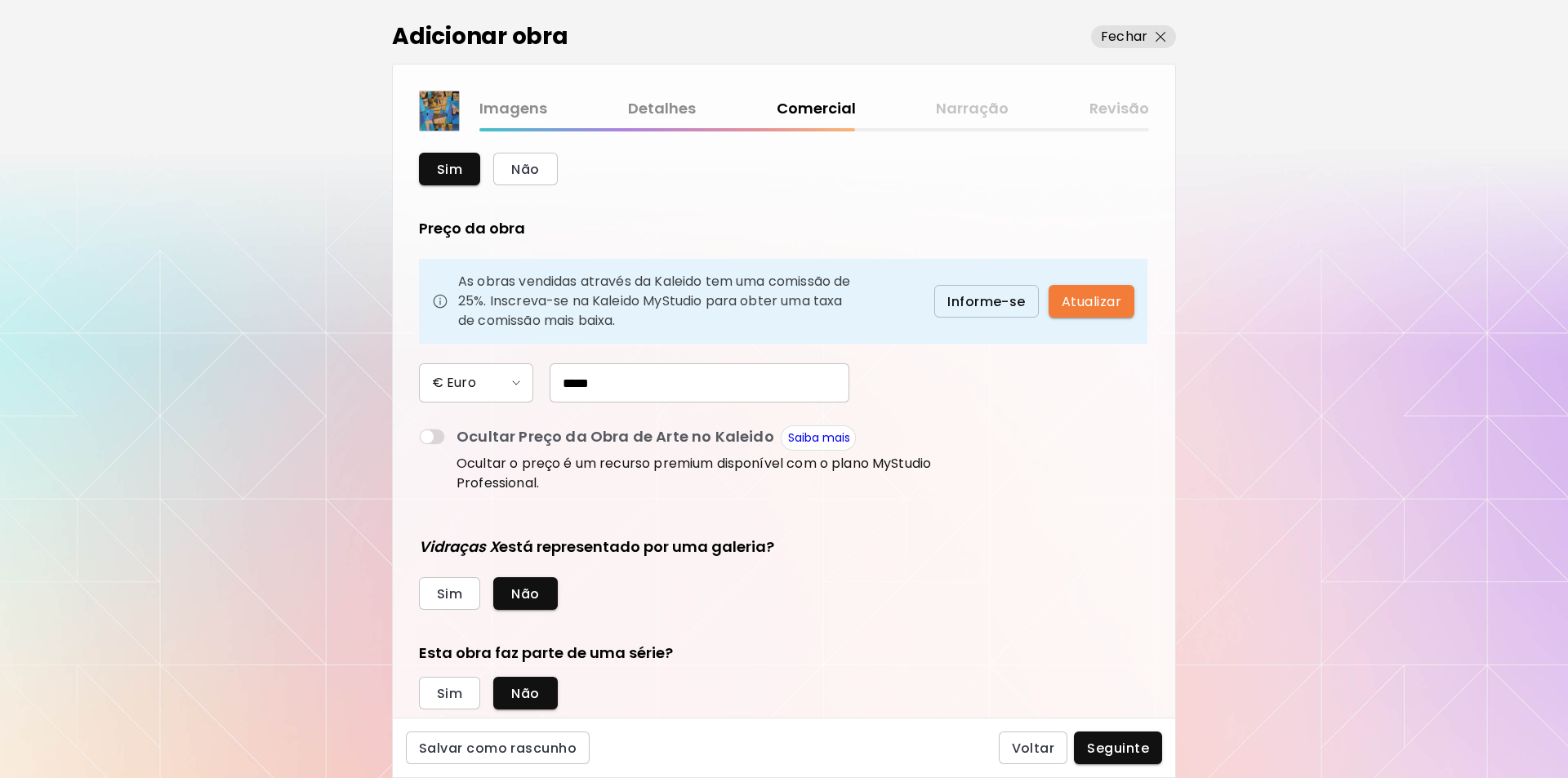
scroll to position [88, 0]
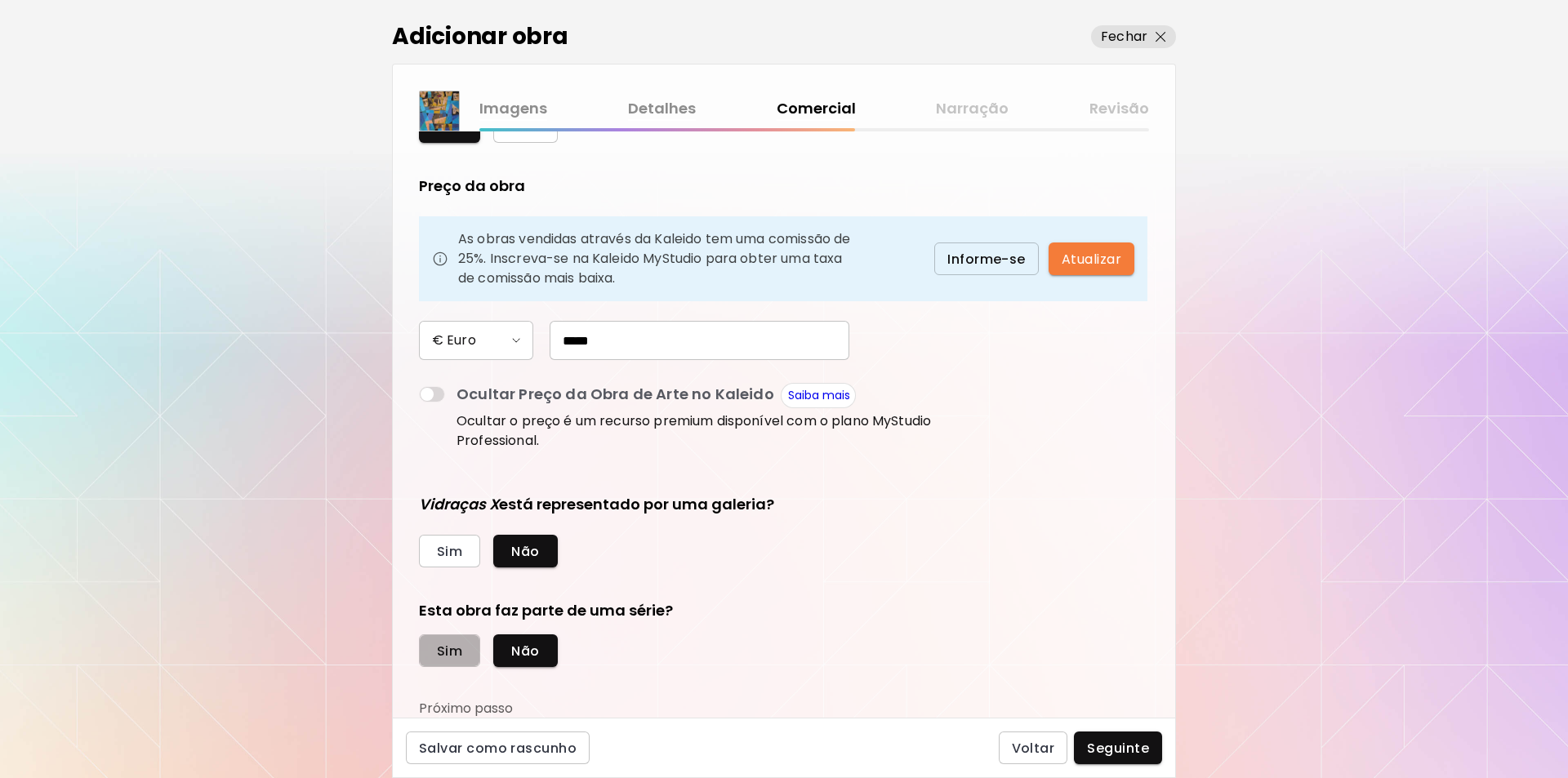
click at [453, 655] on span "Sim" at bounding box center [449, 652] width 25 height 17
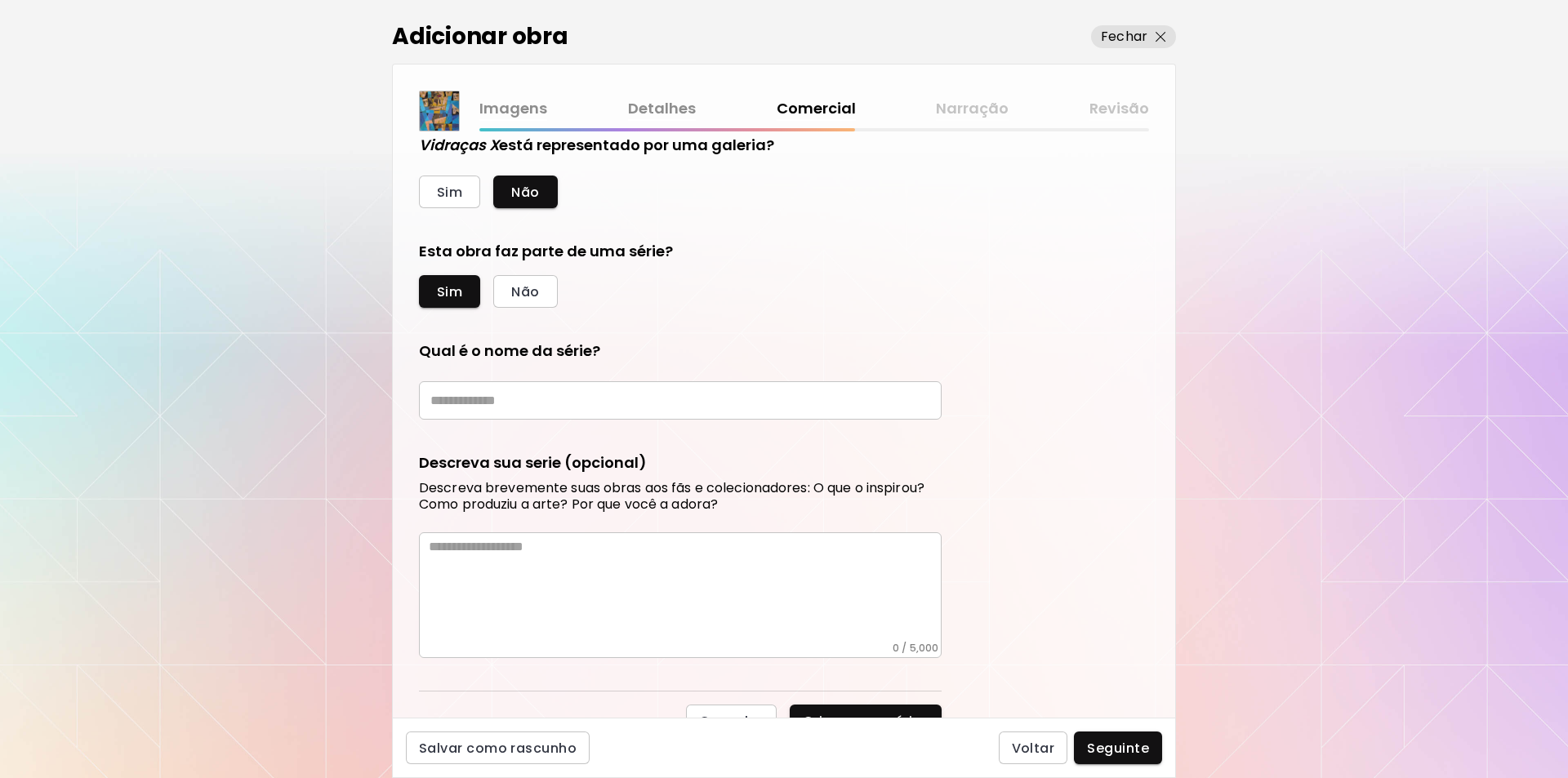
scroll to position [468, 0]
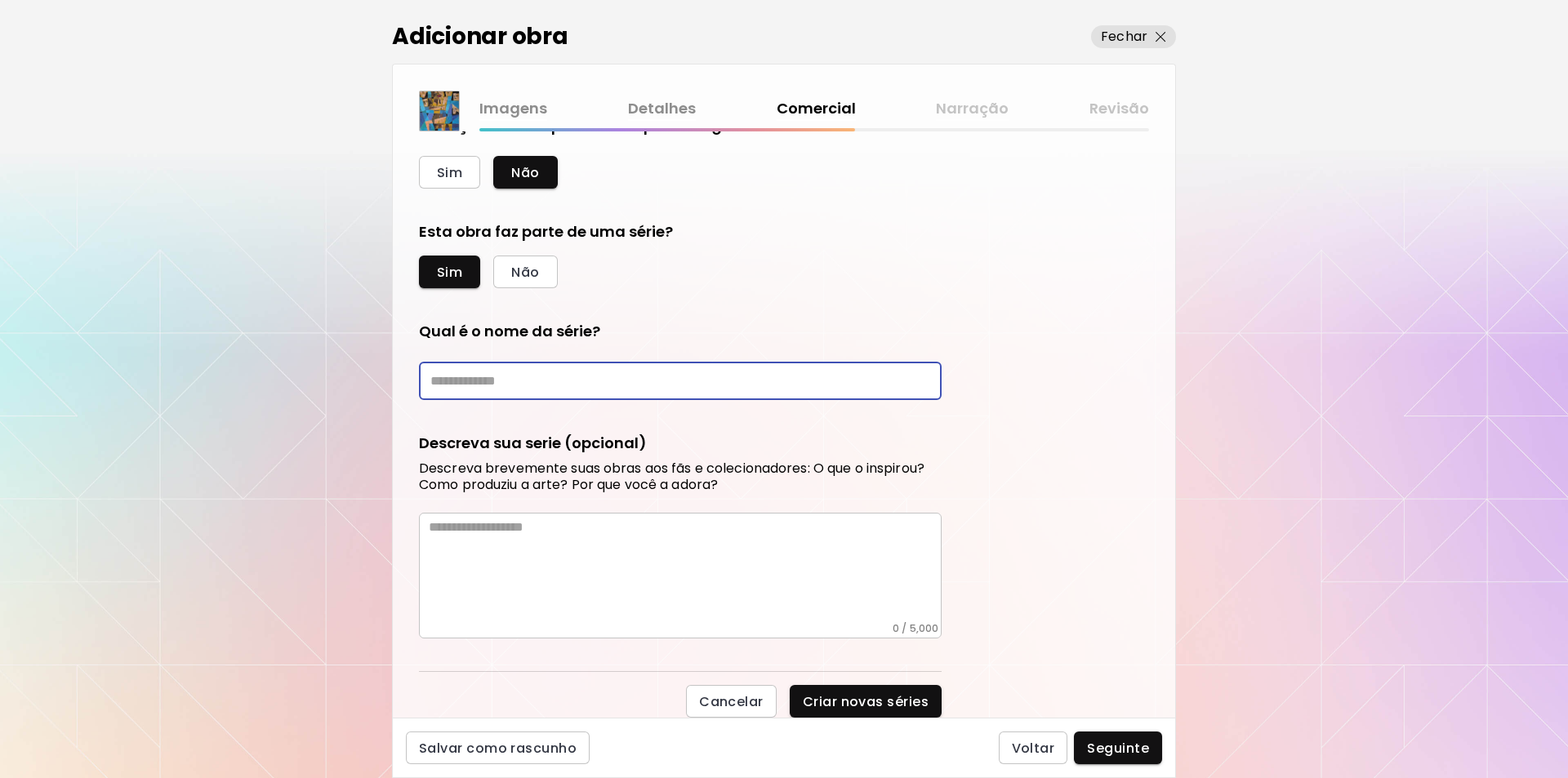
click at [434, 381] on input "text" at bounding box center [681, 381] width 523 height 39
click at [437, 379] on input "********" at bounding box center [681, 381] width 523 height 39
type input "********"
click at [439, 528] on textarea at bounding box center [686, 571] width 513 height 103
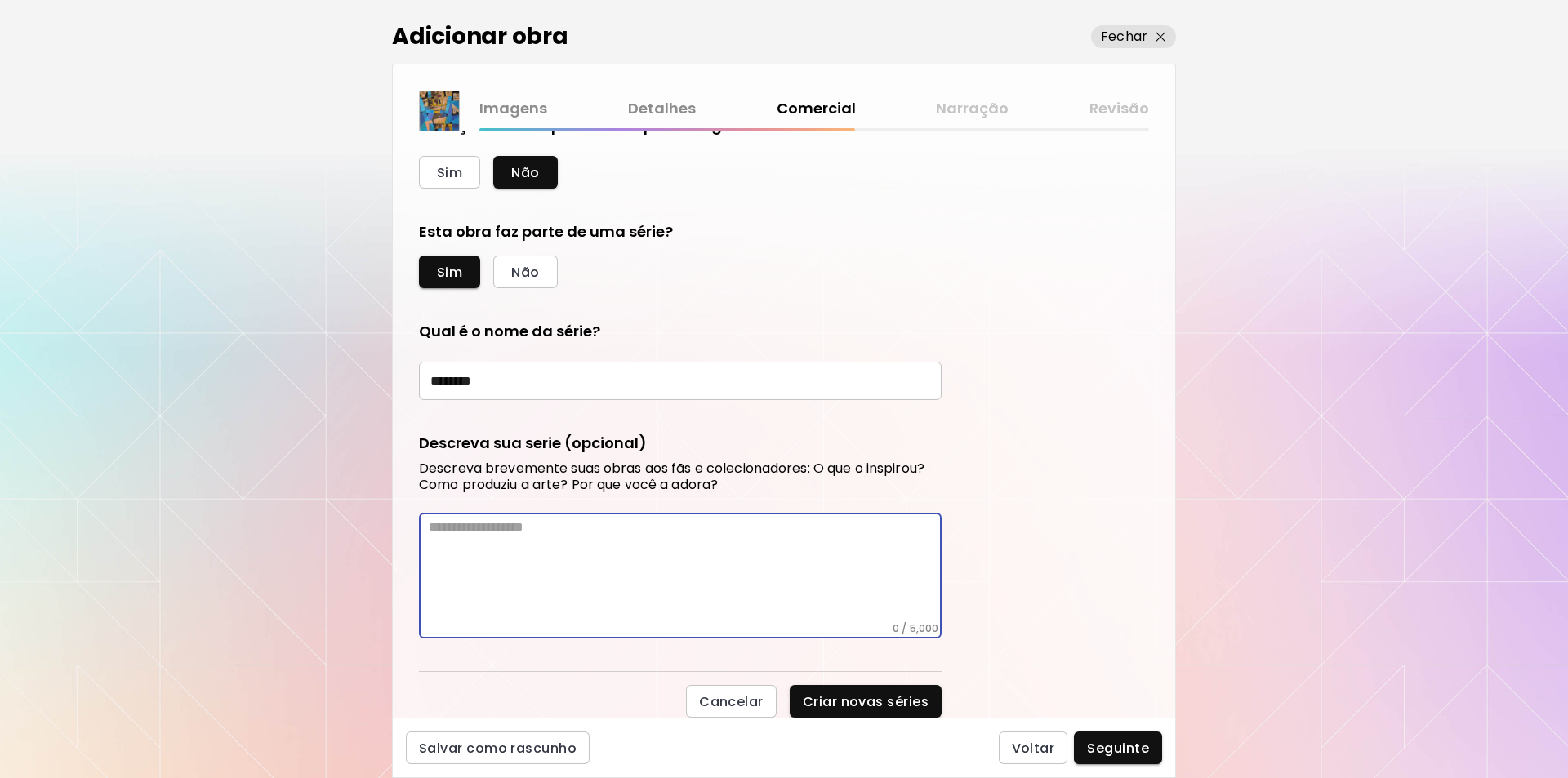
click at [432, 533] on textarea at bounding box center [686, 571] width 513 height 103
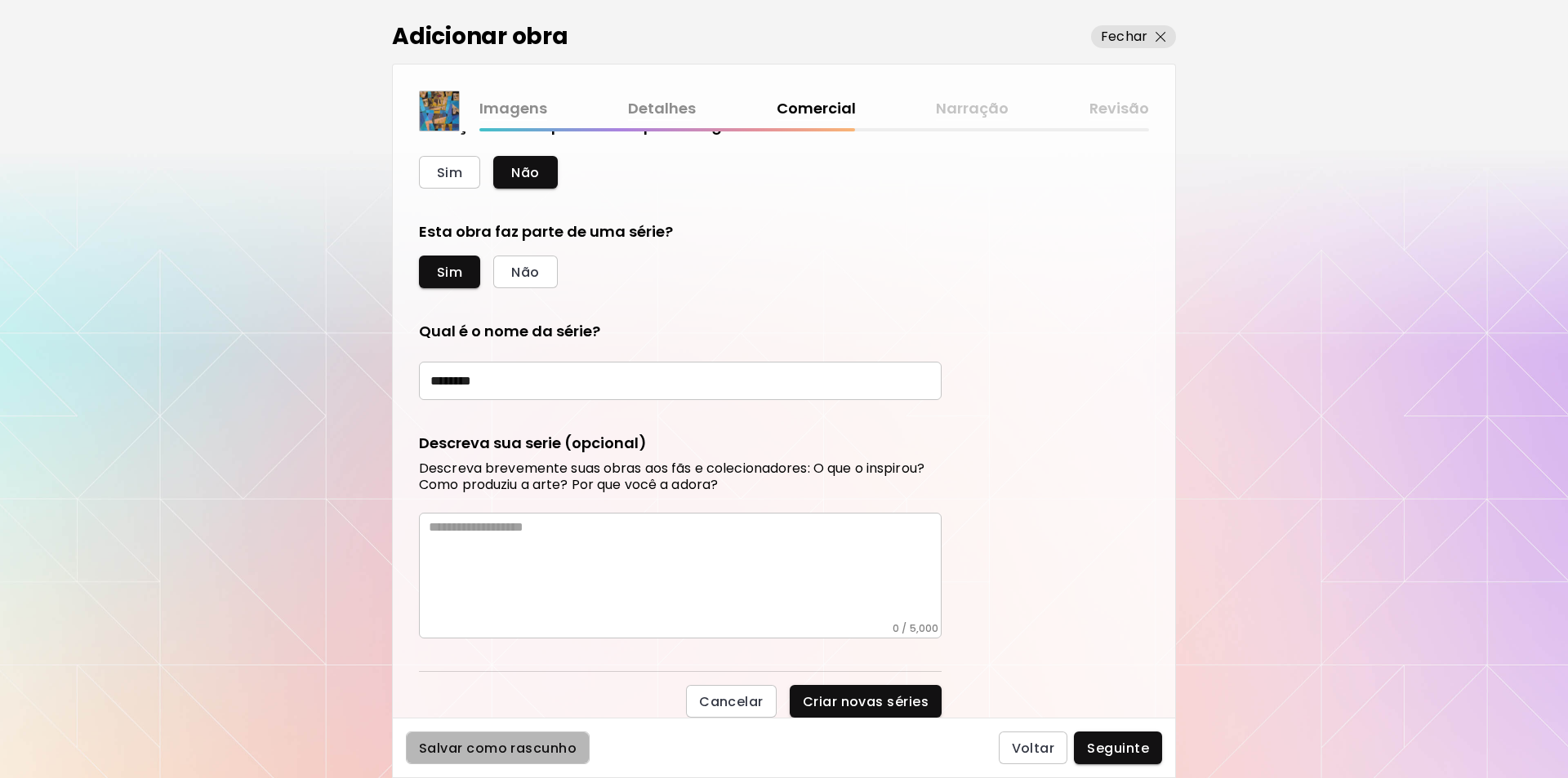
click at [480, 747] on span "Salvar como rascunho" at bounding box center [498, 748] width 157 height 17
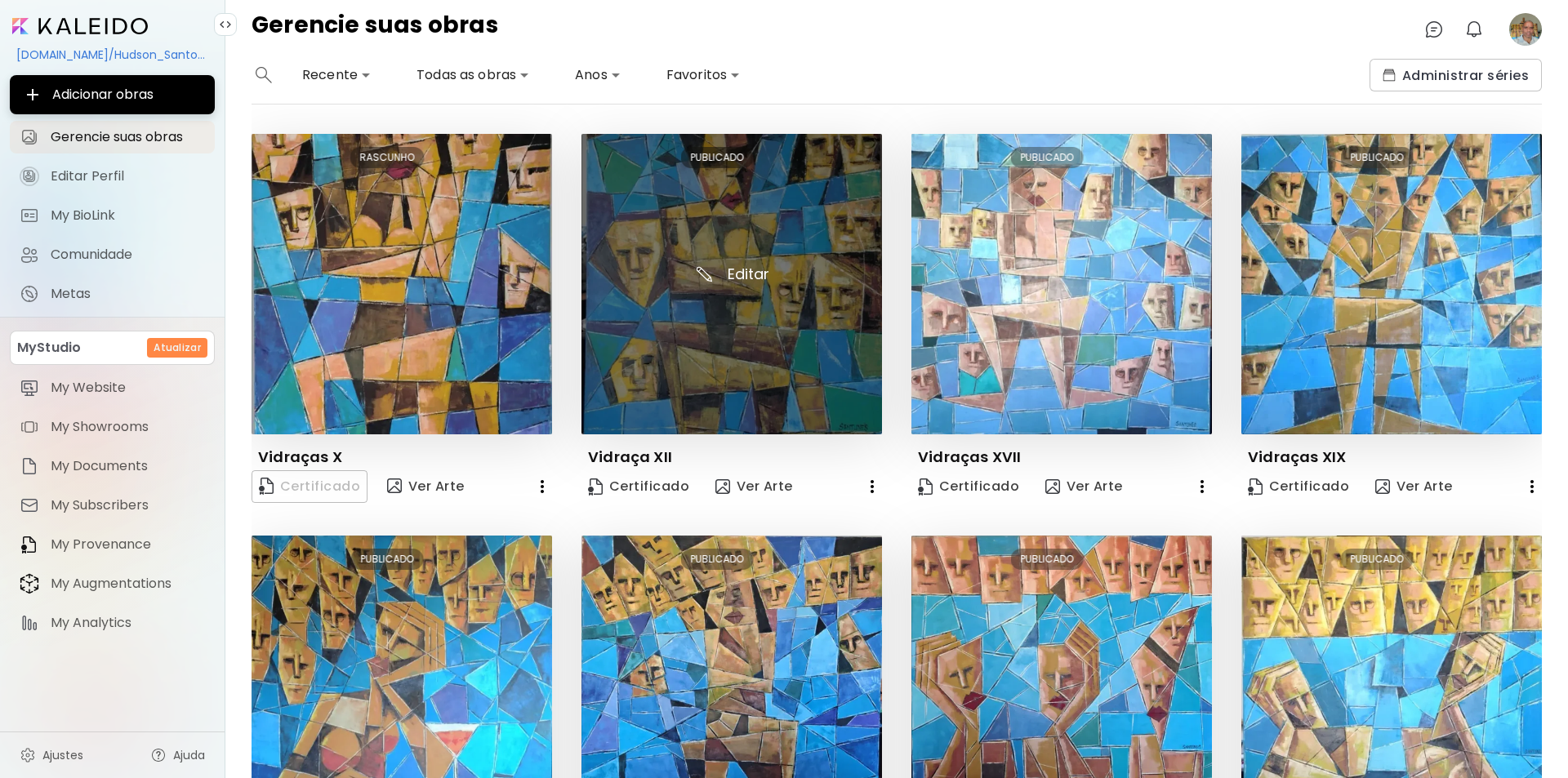
click at [727, 272] on img at bounding box center [732, 284] width 301 height 301
